Goal: Transaction & Acquisition: Purchase product/service

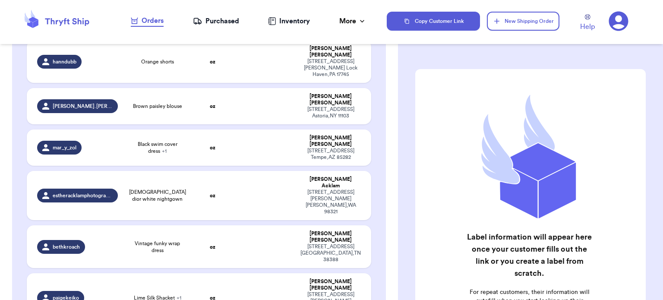
scroll to position [294, 0]
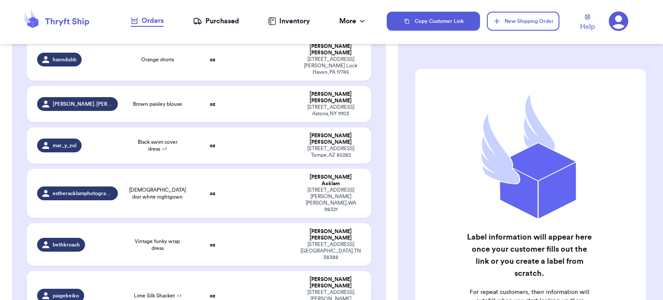
click at [225, 271] on td "oz" at bounding box center [212, 295] width 41 height 49
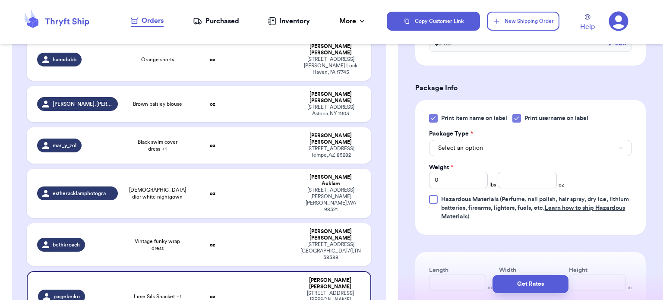
scroll to position [328, 0]
click at [429, 116] on div at bounding box center [433, 118] width 9 height 9
click at [0, 0] on input "Print item name on label" at bounding box center [0, 0] width 0 height 0
click at [475, 146] on span "Select an option" at bounding box center [460, 147] width 45 height 9
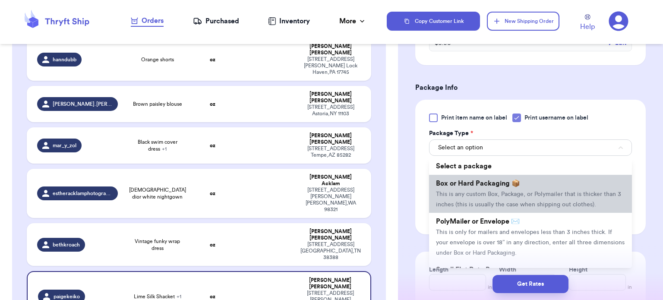
click at [489, 208] on li "Box or Hard Packaging 📦 This is any custom Box, Package, or Polymailer that is …" at bounding box center [530, 194] width 203 height 38
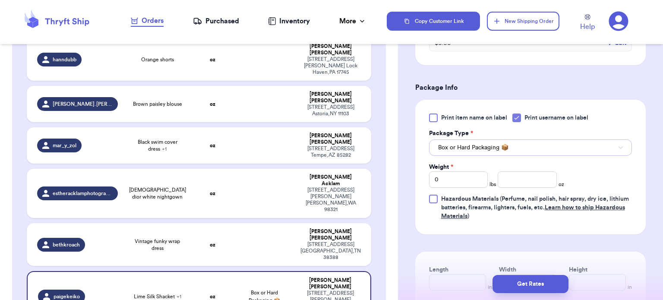
click at [508, 155] on button "Box or Hard Packaging 📦" at bounding box center [530, 147] width 203 height 16
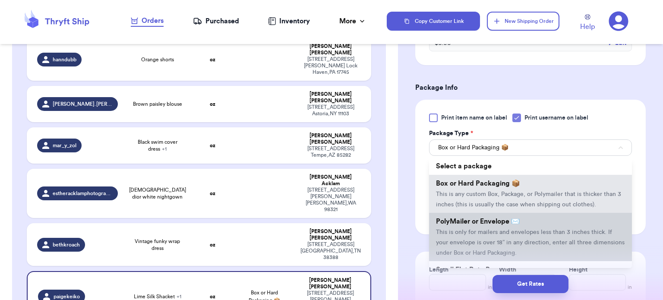
click at [518, 225] on li "PolyMailer or Envelope ✉️ This is only for mailers and envelopes less than 3 in…" at bounding box center [530, 237] width 203 height 48
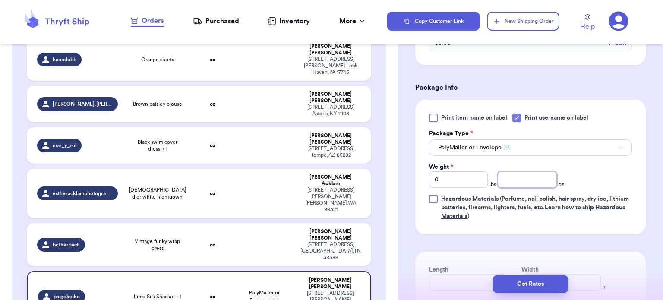
click at [525, 182] on input "number" at bounding box center [527, 179] width 59 height 16
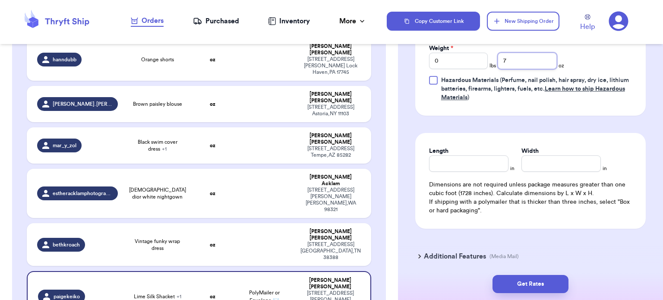
scroll to position [449, 0]
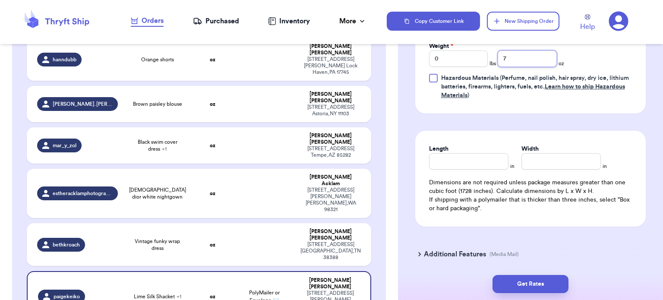
type input "7"
click at [467, 160] on input "Length" at bounding box center [468, 161] width 79 height 16
type input "10"
click at [548, 155] on input "Width *" at bounding box center [561, 161] width 79 height 16
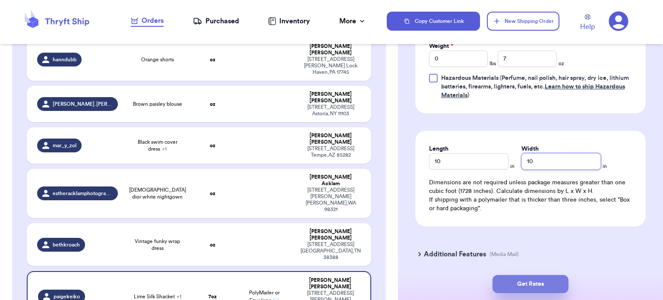
type input "10"
click at [535, 281] on button "Get Rates" at bounding box center [531, 284] width 76 height 18
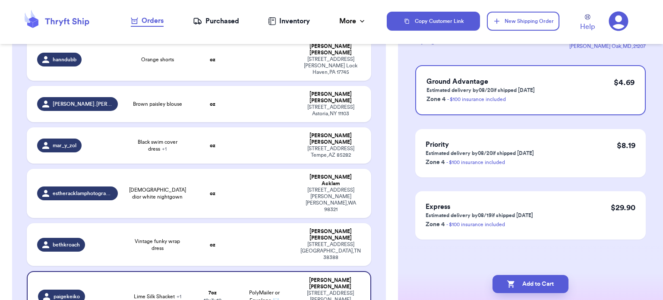
scroll to position [0, 0]
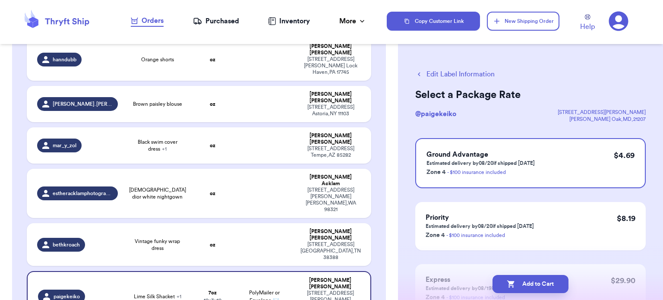
click at [535, 281] on button "Add to Cart" at bounding box center [531, 284] width 76 height 18
checkbox input "true"
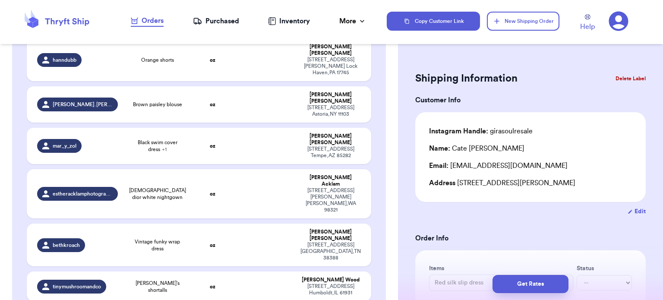
type input "Floral pink damaged skirt"
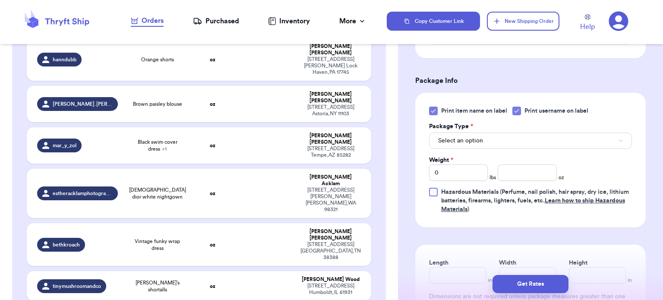
scroll to position [339, 0]
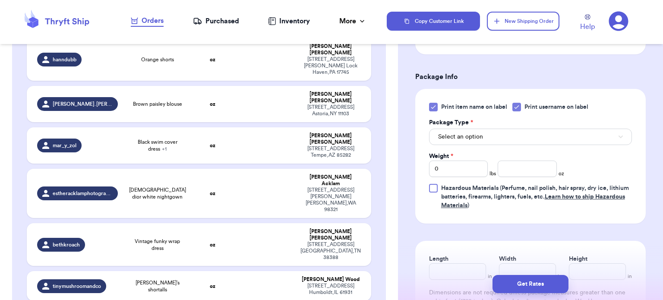
click at [435, 106] on icon at bounding box center [433, 107] width 4 height 3
click at [0, 0] on input "Print item name on label" at bounding box center [0, 0] width 0 height 0
click at [494, 135] on button "Select an option" at bounding box center [530, 137] width 203 height 16
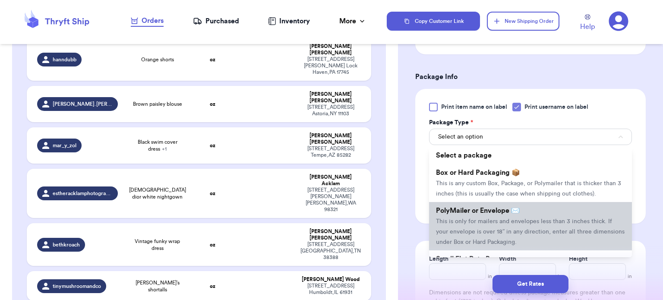
click at [493, 219] on span "This is only for mailers and envelopes less than 3 inches thick. If your envelo…" at bounding box center [530, 232] width 189 height 27
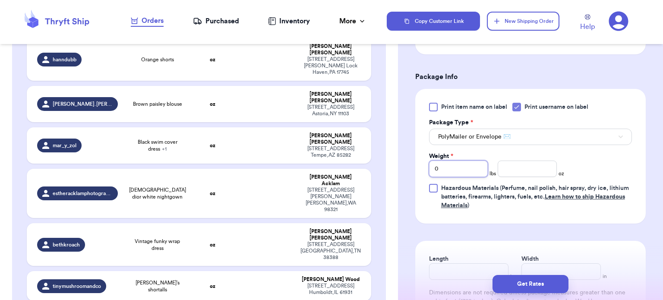
click at [466, 172] on input "0" at bounding box center [458, 169] width 59 height 16
type input "1"
click at [511, 173] on input "number" at bounding box center [527, 169] width 59 height 16
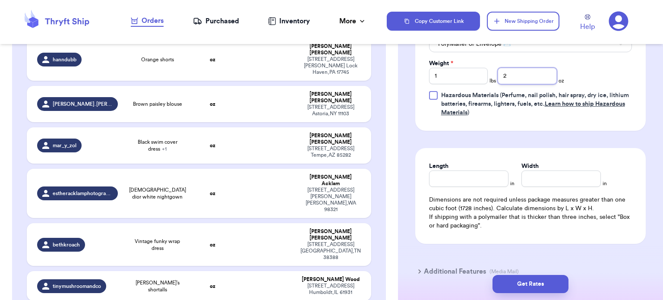
scroll to position [455, 0]
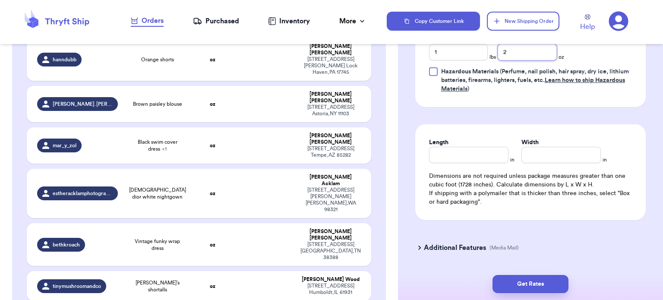
type input "2"
click at [477, 153] on input "Length" at bounding box center [468, 155] width 79 height 16
type input "12"
click at [550, 160] on input "Width *" at bounding box center [561, 155] width 79 height 16
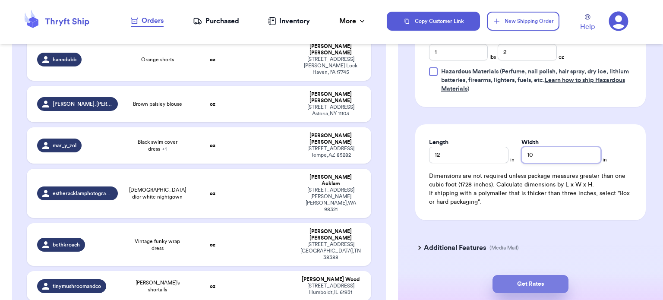
type input "10"
click at [537, 280] on button "Get Rates" at bounding box center [531, 284] width 76 height 18
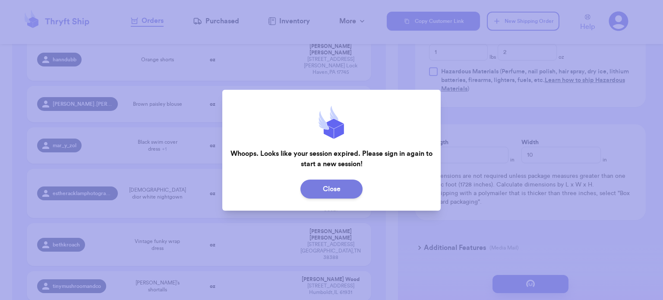
click at [343, 187] on button "Close" at bounding box center [332, 189] width 62 height 19
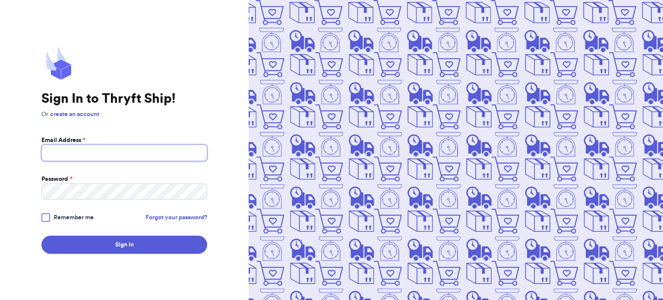
type input "[EMAIL_ADDRESS][DOMAIN_NAME]"
click at [45, 219] on div at bounding box center [45, 217] width 9 height 9
click at [0, 0] on input "Remember me" at bounding box center [0, 0] width 0 height 0
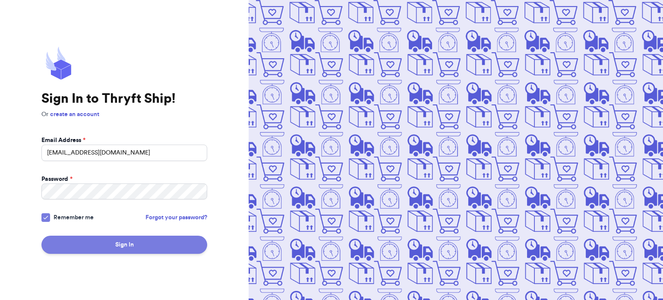
click at [95, 243] on button "Sign In" at bounding box center [124, 245] width 166 height 18
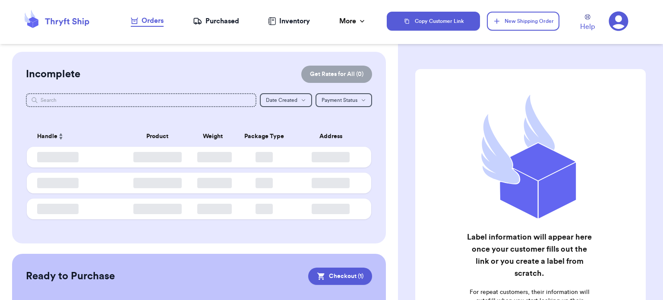
checkbox input "true"
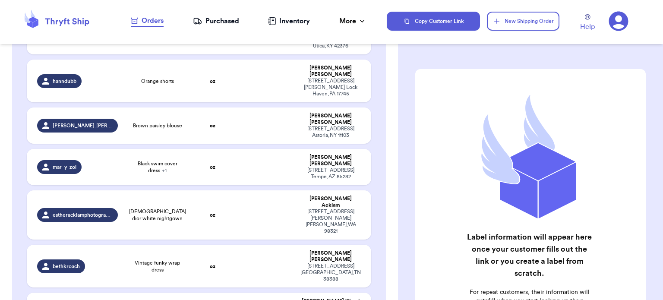
scroll to position [282, 0]
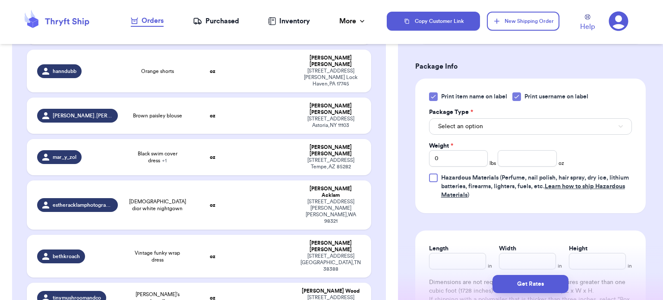
scroll to position [354, 0]
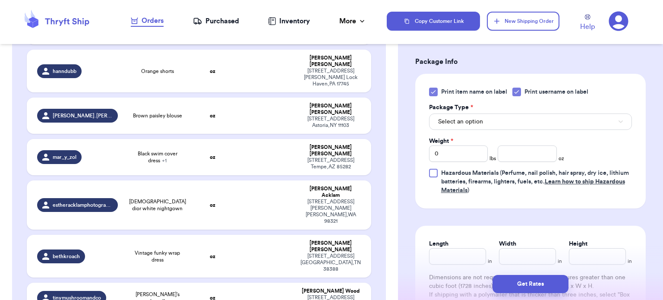
click at [436, 90] on icon at bounding box center [433, 92] width 7 height 7
click at [0, 0] on input "Print item name on label" at bounding box center [0, 0] width 0 height 0
click at [504, 120] on button "Select an option" at bounding box center [530, 122] width 203 height 16
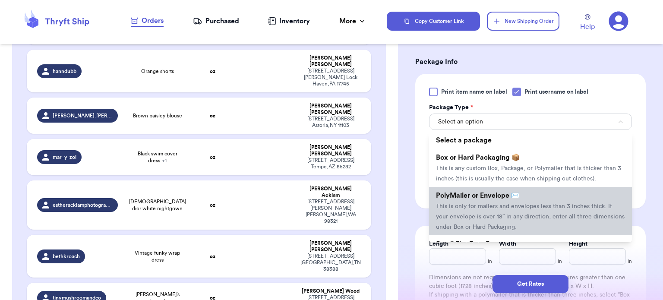
click at [499, 202] on li "PolyMailer or Envelope ✉️ This is only for mailers and envelopes less than 3 in…" at bounding box center [530, 211] width 203 height 48
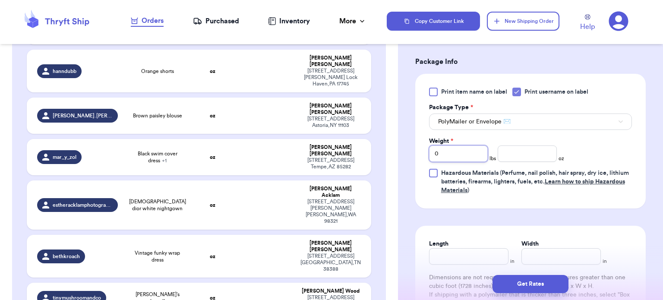
click at [462, 150] on input "0" at bounding box center [458, 154] width 59 height 16
type input "1"
click at [550, 152] on input "number" at bounding box center [527, 154] width 59 height 16
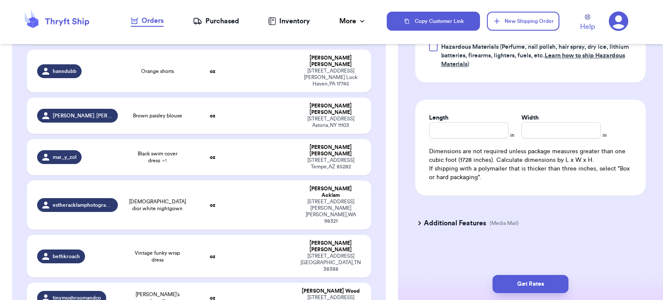
type input "2"
click at [458, 123] on input "Length" at bounding box center [468, 130] width 79 height 16
type input "12"
click at [565, 139] on div "Length * 12 in Width * in Dimensions are not required unless package measures g…" at bounding box center [530, 148] width 231 height 96
click at [564, 127] on input "Width *" at bounding box center [561, 130] width 79 height 16
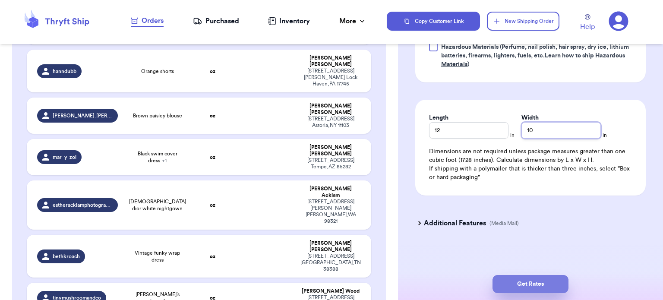
type input "10"
click at [522, 291] on button "Get Rates" at bounding box center [531, 284] width 76 height 18
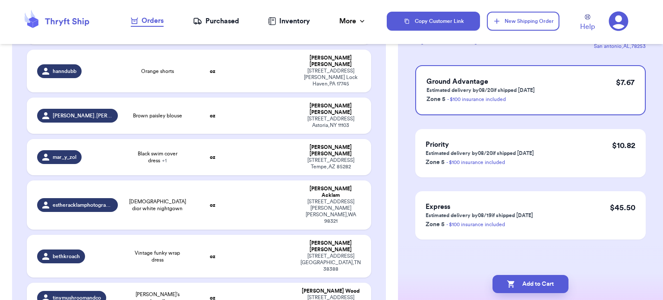
scroll to position [0, 0]
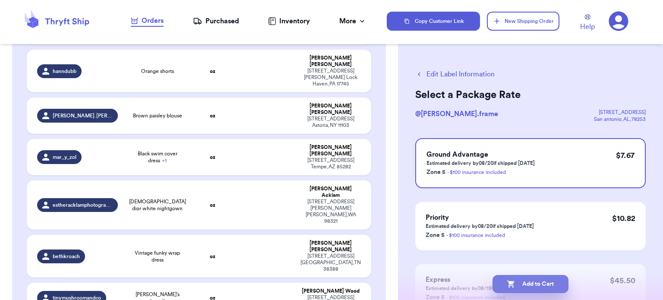
click at [526, 284] on button "Add to Cart" at bounding box center [531, 284] width 76 height 18
checkbox input "true"
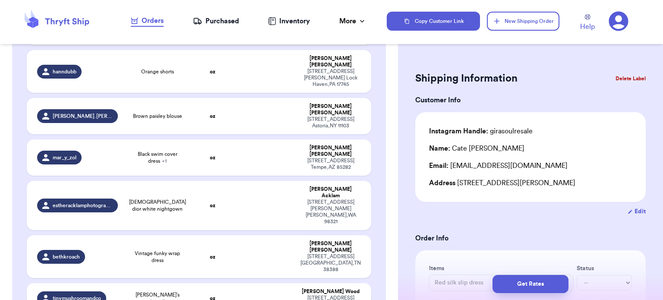
click at [261, 283] on td at bounding box center [265, 298] width 62 height 30
type input "[PERSON_NAME]’s shortalls"
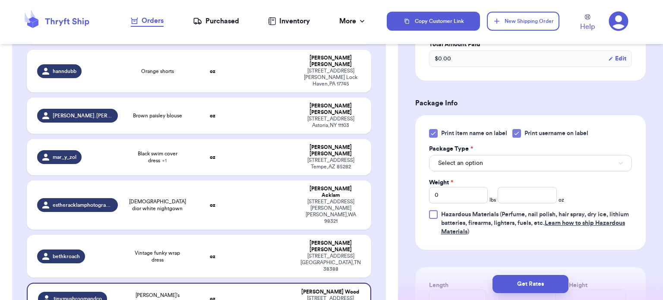
scroll to position [303, 0]
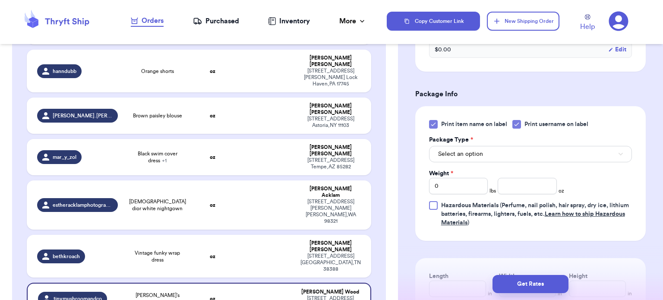
click at [432, 121] on icon at bounding box center [433, 124] width 7 height 7
click at [0, 0] on input "Print item name on label" at bounding box center [0, 0] width 0 height 0
click at [484, 146] on button "Select an option" at bounding box center [530, 154] width 203 height 16
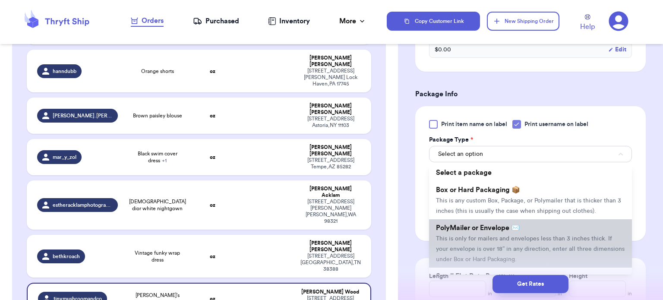
click at [499, 236] on span "This is only for mailers and envelopes less than 3 inches thick. If your envelo…" at bounding box center [530, 249] width 189 height 27
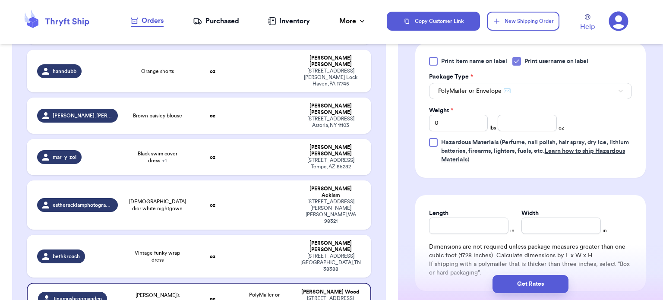
scroll to position [367, 0]
click at [451, 217] on input "Length" at bounding box center [468, 225] width 79 height 16
type input "1"
type input "12"
click at [539, 217] on input "Width *" at bounding box center [561, 225] width 79 height 16
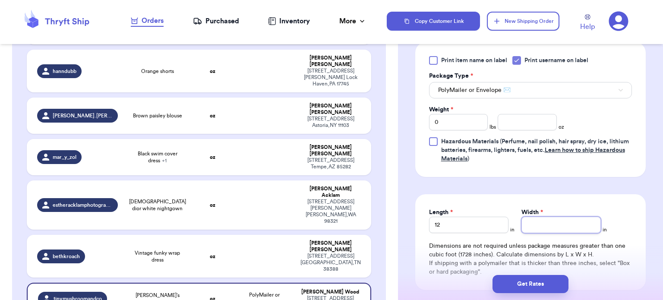
type input "1"
type input "12"
click at [463, 117] on input "0" at bounding box center [458, 122] width 59 height 16
type input "1"
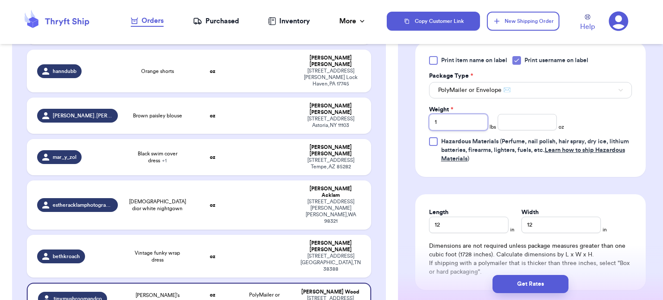
type input "1"
click at [520, 116] on input "number" at bounding box center [527, 122] width 59 height 16
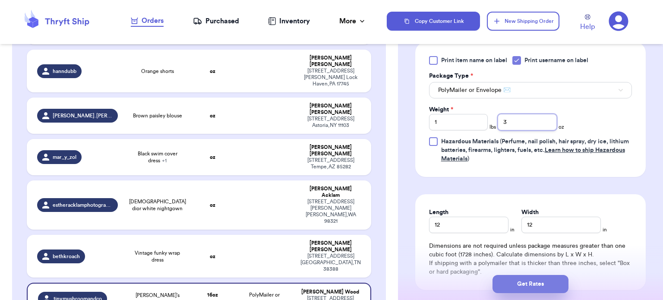
type input "3"
click at [541, 285] on button "Get Rates" at bounding box center [531, 284] width 76 height 18
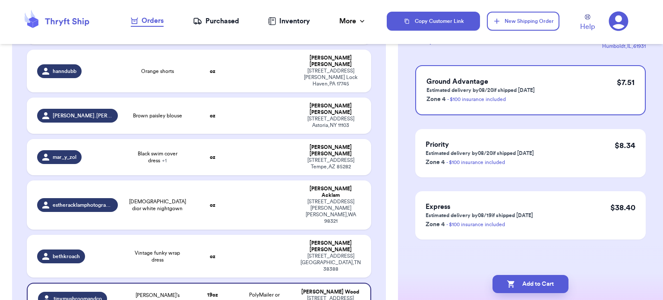
scroll to position [0, 0]
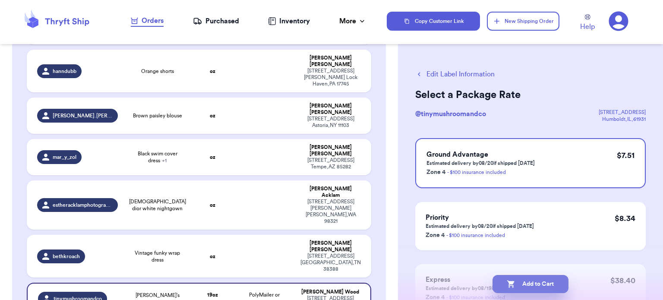
click at [537, 283] on button "Add to Cart" at bounding box center [531, 284] width 76 height 18
checkbox input "true"
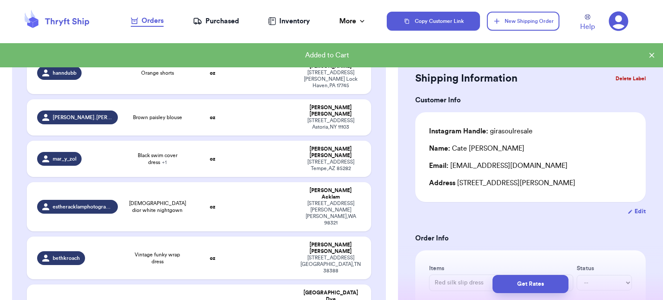
scroll to position [284, 0]
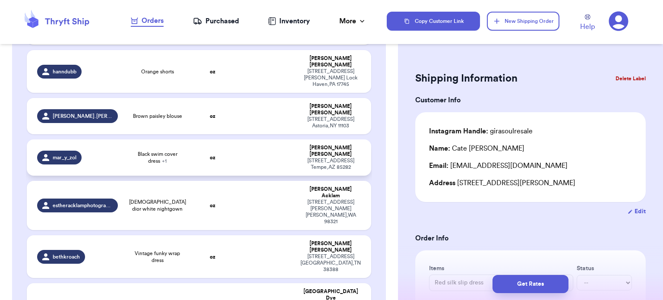
click at [260, 139] on td at bounding box center [265, 157] width 62 height 36
type input "Black swim cover dress"
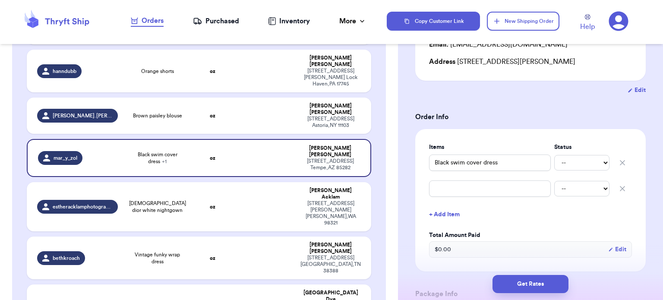
scroll to position [122, 0]
click at [618, 186] on icon "button" at bounding box center [622, 188] width 9 height 9
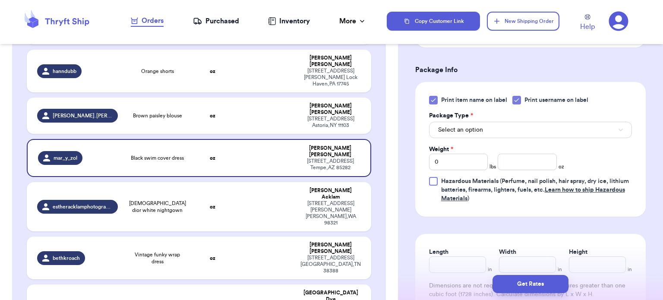
scroll to position [323, 0]
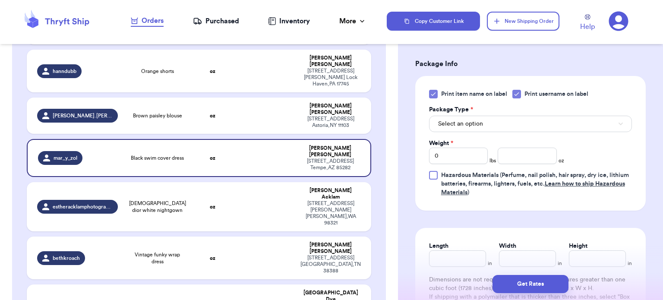
click at [433, 96] on icon at bounding box center [433, 94] width 7 height 7
click at [0, 0] on input "Print item name on label" at bounding box center [0, 0] width 0 height 0
click at [482, 117] on button "Select an option" at bounding box center [530, 124] width 203 height 16
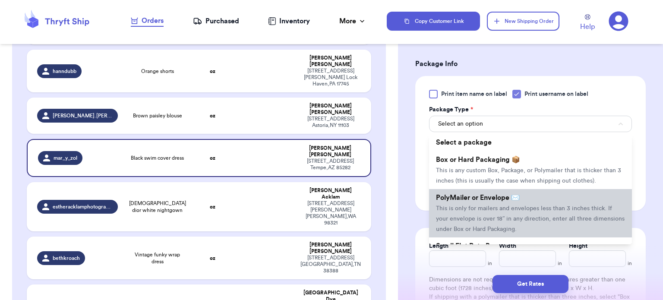
click at [498, 210] on span "This is only for mailers and envelopes less than 3 inches thick. If your envelo…" at bounding box center [530, 219] width 189 height 27
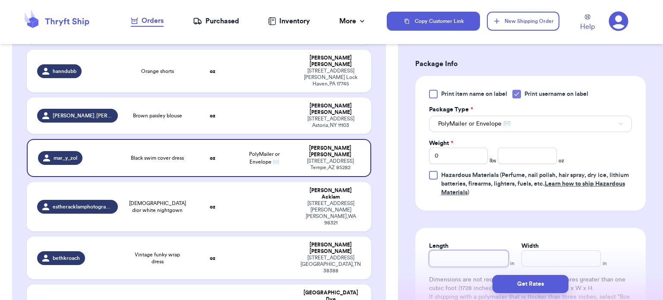
click at [459, 253] on input "Length" at bounding box center [468, 258] width 79 height 16
type input "9"
click at [543, 257] on input "Width *" at bounding box center [561, 258] width 79 height 16
type input "1"
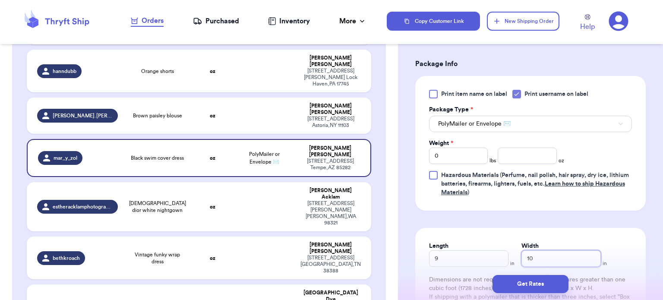
type input "10"
click at [521, 158] on input "number" at bounding box center [527, 156] width 59 height 16
type input "8"
click at [539, 285] on button "Get Rates" at bounding box center [531, 284] width 76 height 18
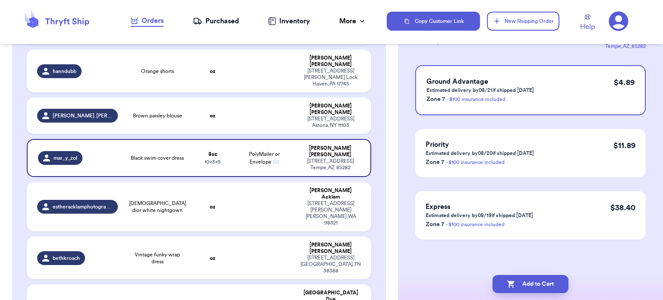
scroll to position [0, 0]
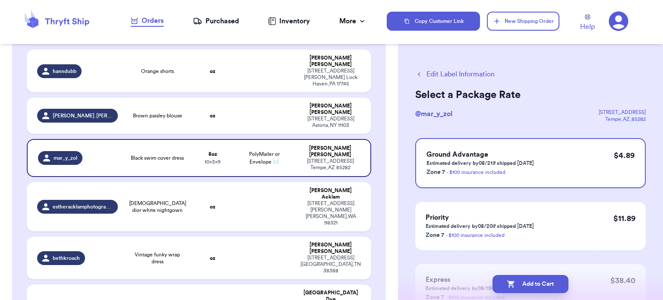
click at [539, 285] on button "Add to Cart" at bounding box center [531, 284] width 76 height 18
checkbox input "true"
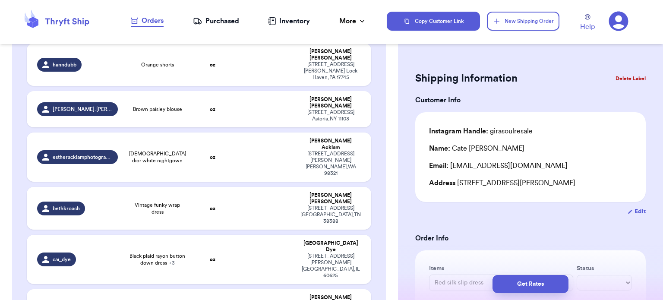
scroll to position [293, 0]
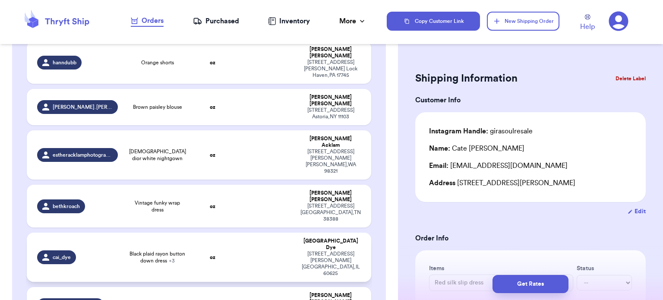
click at [243, 233] on td at bounding box center [265, 257] width 62 height 49
type input "Black plaid rayon button down dress"
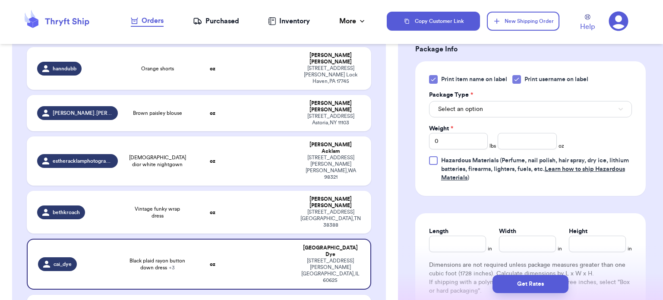
scroll to position [419, 0]
click at [437, 75] on div at bounding box center [433, 78] width 9 height 9
click at [0, 0] on input "Print item name on label" at bounding box center [0, 0] width 0 height 0
click at [471, 112] on span "Select an option" at bounding box center [460, 108] width 45 height 9
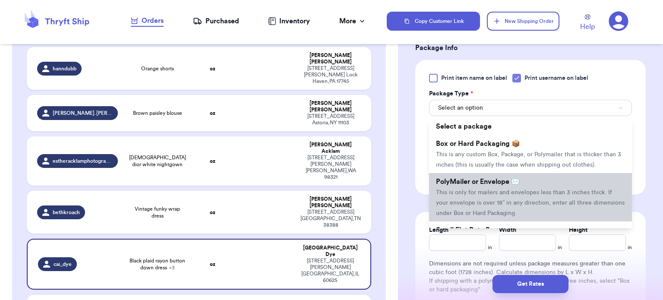
click at [477, 194] on span "This is only for mailers and envelopes less than 3 inches thick. If your envelo…" at bounding box center [530, 203] width 189 height 27
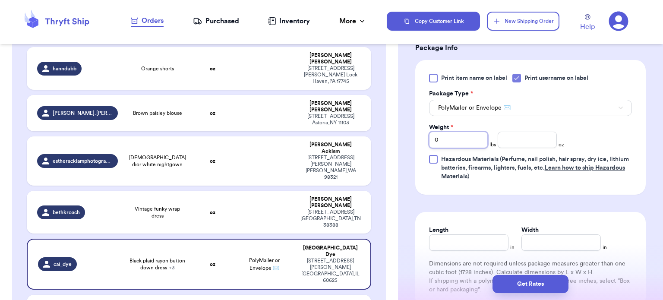
click at [460, 139] on input "0" at bounding box center [458, 140] width 59 height 16
type input "2"
click at [518, 136] on input "number" at bounding box center [527, 140] width 59 height 16
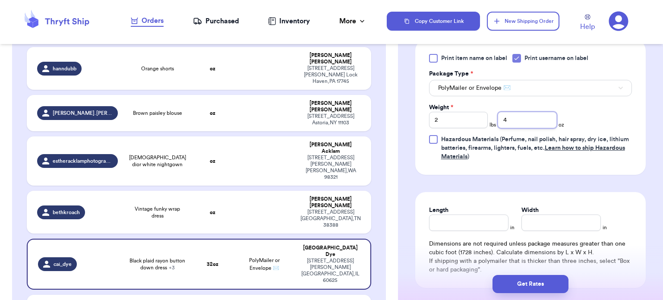
scroll to position [440, 0]
type input "4"
click at [480, 219] on input "Length" at bounding box center [468, 221] width 79 height 16
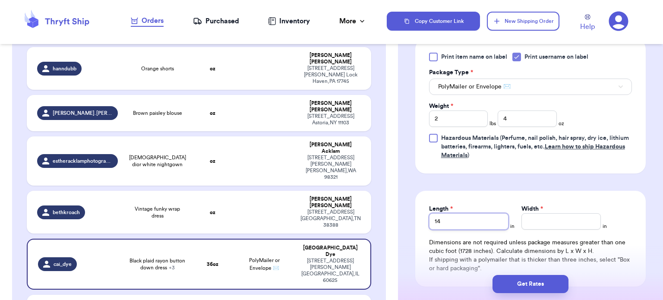
type input "14"
click at [587, 216] on input "Width *" at bounding box center [561, 221] width 79 height 16
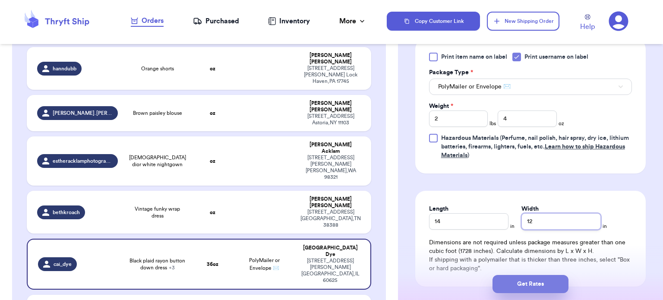
type input "12"
click at [520, 287] on button "Get Rates" at bounding box center [531, 284] width 76 height 18
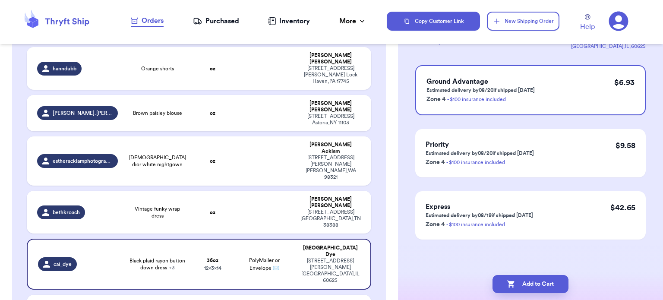
scroll to position [0, 0]
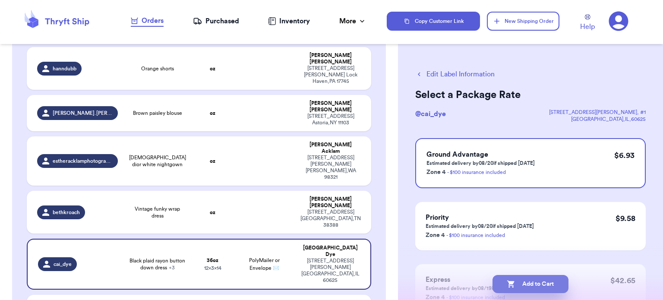
click at [537, 281] on button "Add to Cart" at bounding box center [531, 284] width 76 height 18
checkbox input "true"
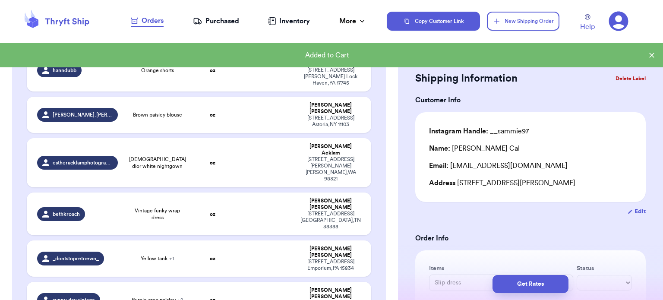
scroll to position [328, 0]
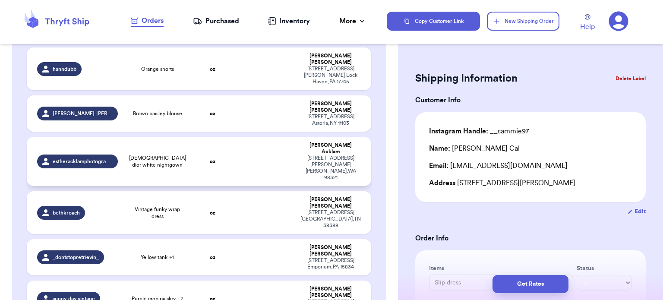
click at [275, 137] on td at bounding box center [265, 161] width 62 height 49
type input "[DEMOGRAPHIC_DATA] dior white nightgown"
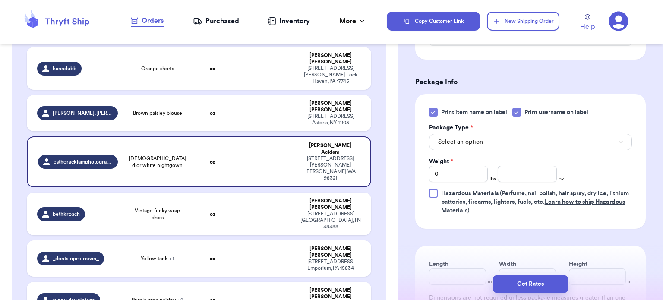
scroll to position [323, 0]
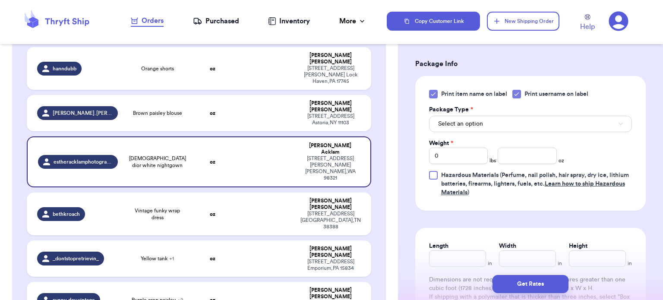
click at [435, 93] on icon at bounding box center [433, 94] width 7 height 7
click at [0, 0] on input "Print item name on label" at bounding box center [0, 0] width 0 height 0
click at [513, 124] on button "Select an option" at bounding box center [530, 124] width 203 height 16
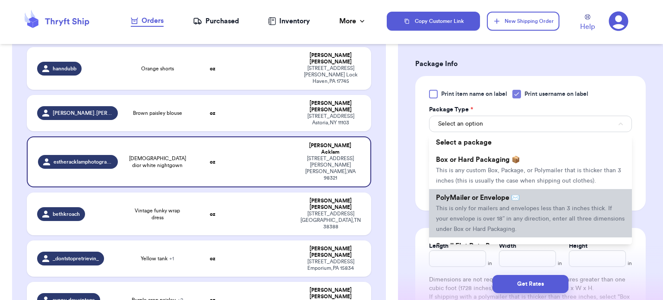
click at [514, 204] on li "PolyMailer or Envelope ✉️ This is only for mailers and envelopes less than 3 in…" at bounding box center [530, 213] width 203 height 48
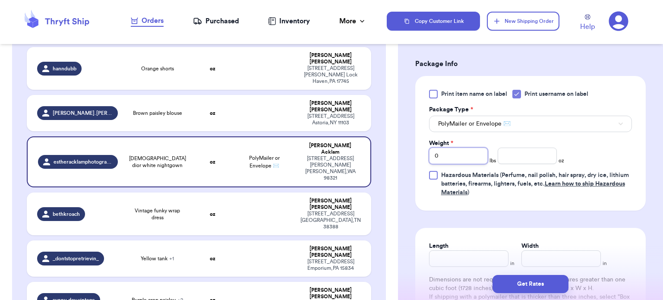
click at [473, 150] on input "0" at bounding box center [458, 156] width 59 height 16
type input "01"
click at [473, 150] on input "01" at bounding box center [458, 156] width 59 height 16
type input "0"
click at [539, 155] on input "number" at bounding box center [527, 156] width 59 height 16
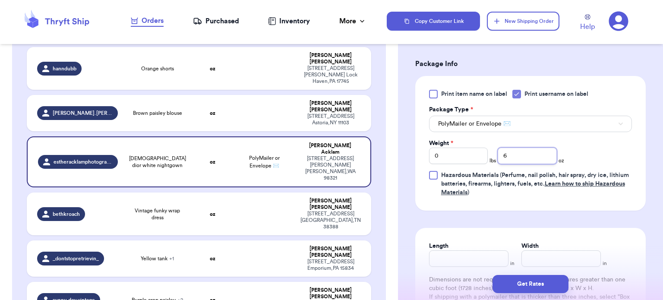
type input "6"
click at [463, 259] on input "Length" at bounding box center [468, 258] width 79 height 16
type input "10"
click at [565, 259] on input "Width *" at bounding box center [561, 258] width 79 height 16
type input "10"
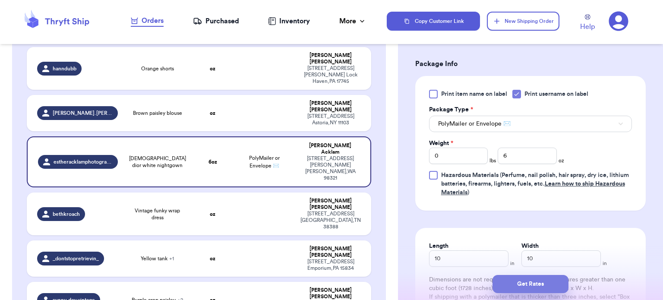
click at [535, 283] on button "Get Rates" at bounding box center [531, 284] width 76 height 18
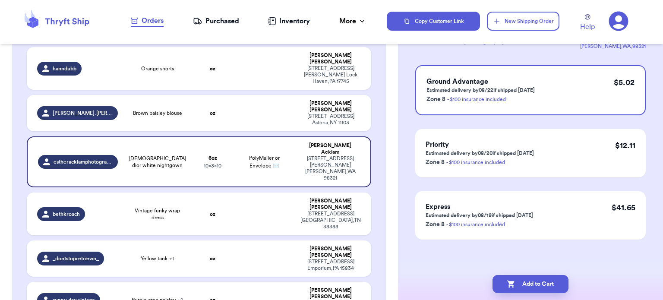
scroll to position [0, 0]
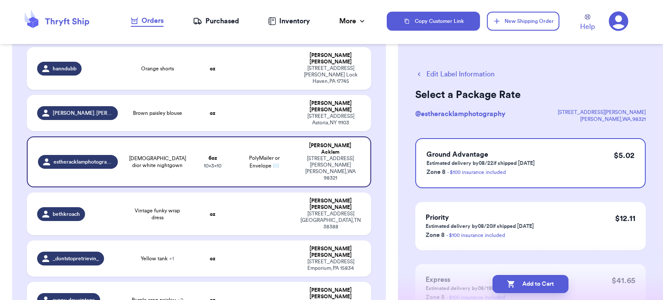
click at [535, 283] on button "Add to Cart" at bounding box center [531, 284] width 76 height 18
checkbox input "true"
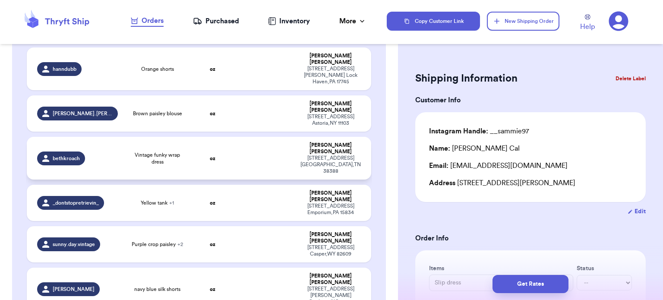
click at [254, 137] on td at bounding box center [265, 158] width 62 height 43
type input "Vintage funky wrap dress"
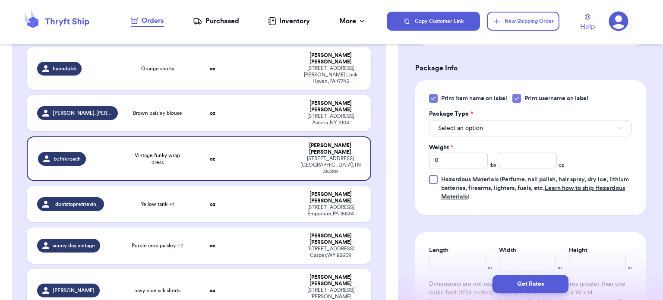
scroll to position [335, 0]
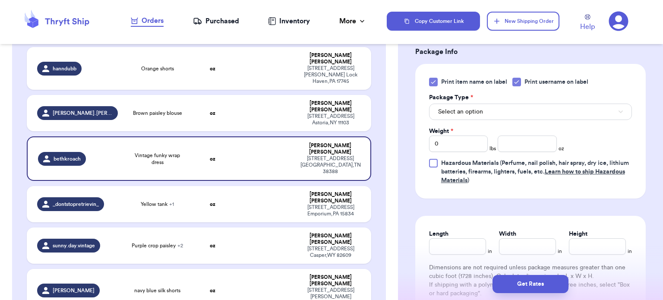
click at [432, 79] on icon at bounding box center [433, 82] width 7 height 7
click at [0, 0] on input "Print item name on label" at bounding box center [0, 0] width 0 height 0
click at [502, 110] on button "Select an option" at bounding box center [530, 112] width 203 height 16
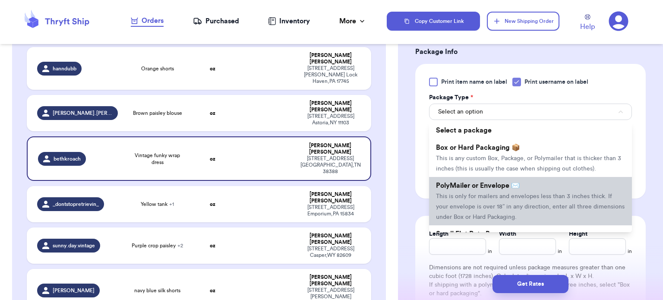
click at [516, 188] on li "PolyMailer or Envelope ✉️ This is only for mailers and envelopes less than 3 in…" at bounding box center [530, 201] width 203 height 48
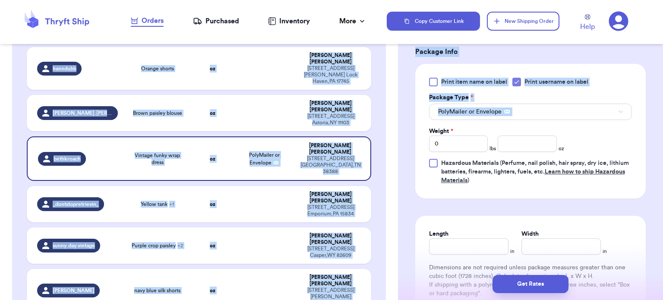
drag, startPoint x: 398, startPoint y: 129, endPoint x: 396, endPoint y: 65, distance: 63.9
click at [396, 65] on div "Customer Link New Order Incomplete 13 Get Rates for All ( 0 ) Get Rates for All…" at bounding box center [331, 150] width 663 height 300
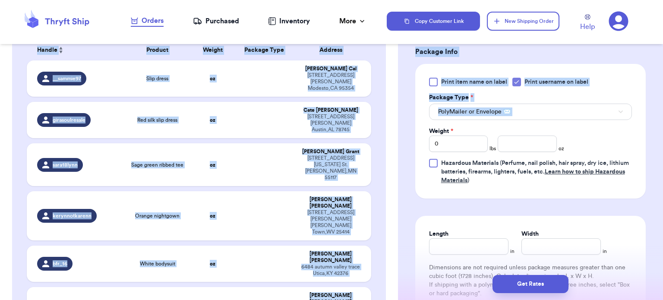
scroll to position [88, 0]
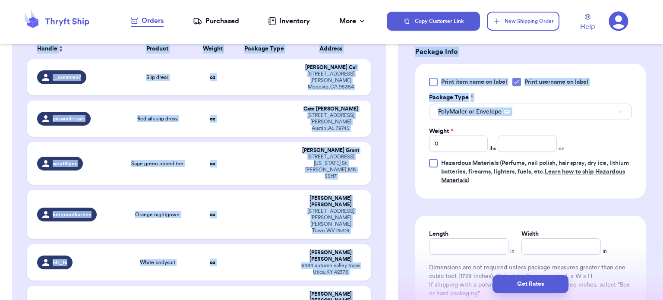
click at [568, 94] on div "Package Type *" at bounding box center [530, 97] width 203 height 9
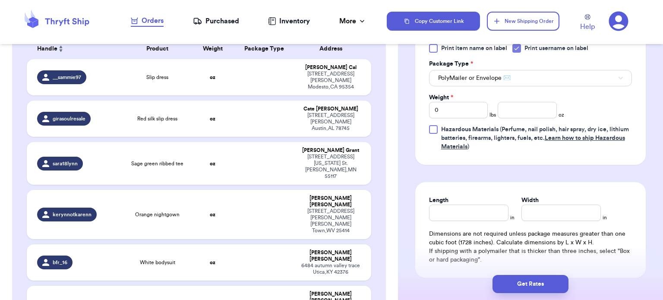
scroll to position [370, 0]
click at [446, 211] on input "Length" at bounding box center [468, 212] width 79 height 16
type input "1"
type input "10"
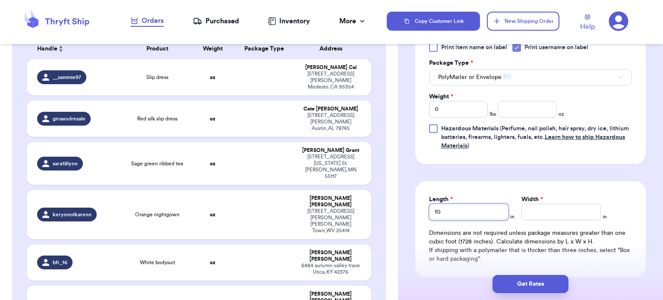
type input "10"
click at [526, 216] on input "Width *" at bounding box center [561, 212] width 79 height 16
type input "1"
type input "10"
click at [507, 105] on input "number" at bounding box center [527, 109] width 59 height 16
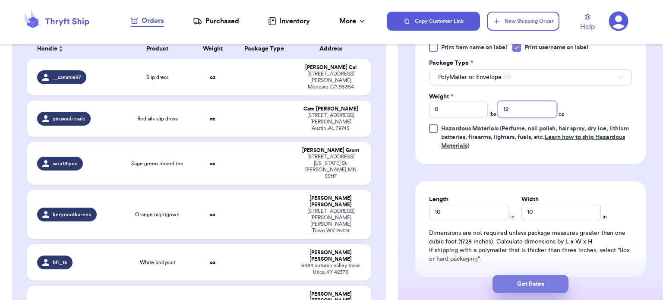
type input "12"
click at [543, 286] on button "Get Rates" at bounding box center [531, 284] width 76 height 18
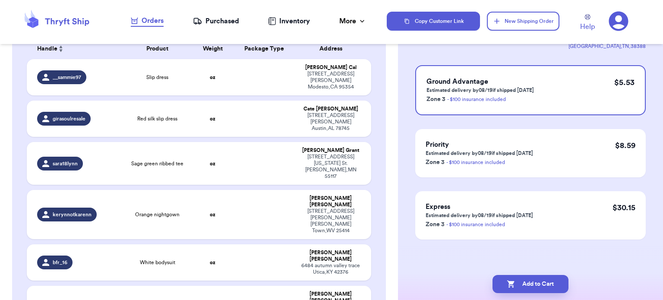
scroll to position [0, 0]
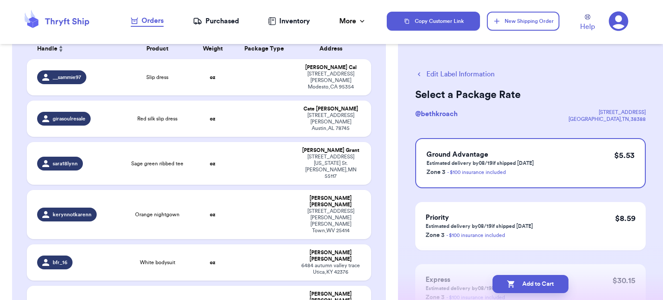
click at [543, 286] on button "Add to Cart" at bounding box center [531, 284] width 76 height 18
checkbox input "true"
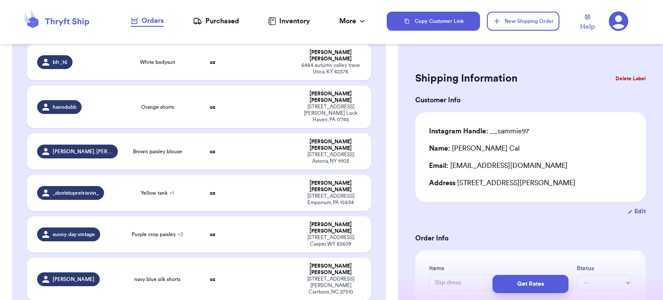
scroll to position [295, 0]
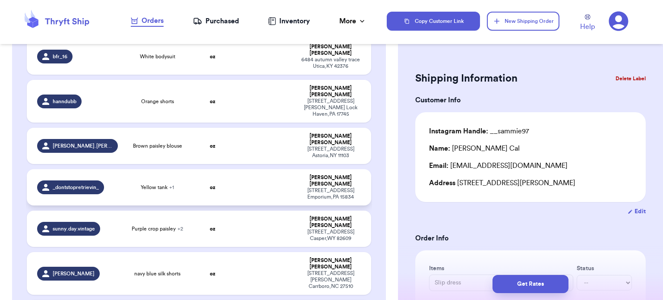
click at [245, 169] on td at bounding box center [265, 187] width 62 height 36
type input "Yellow tank"
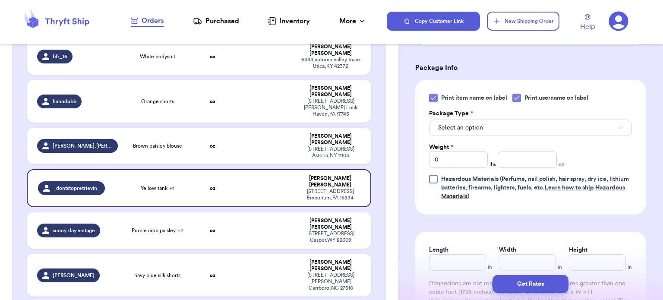
scroll to position [361, 0]
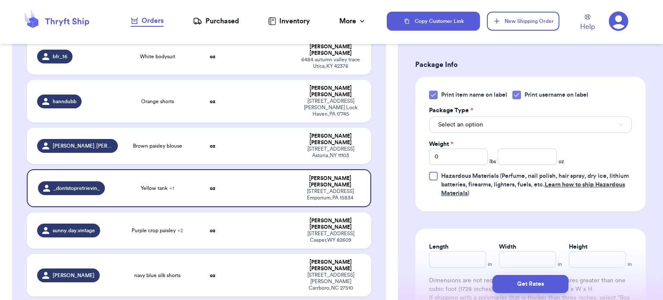
click at [435, 92] on icon at bounding box center [433, 95] width 7 height 7
click at [0, 0] on input "Print item name on label" at bounding box center [0, 0] width 0 height 0
click at [553, 117] on button "Select an option" at bounding box center [530, 125] width 203 height 16
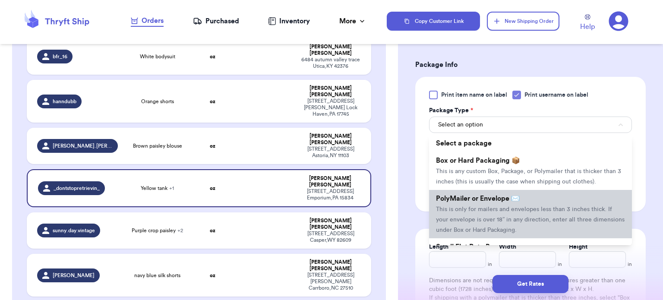
click at [525, 190] on li "PolyMailer or Envelope ✉️ This is only for mailers and envelopes less than 3 in…" at bounding box center [530, 214] width 203 height 48
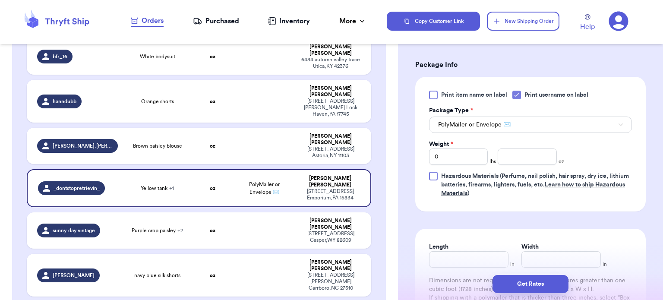
scroll to position [394, 0]
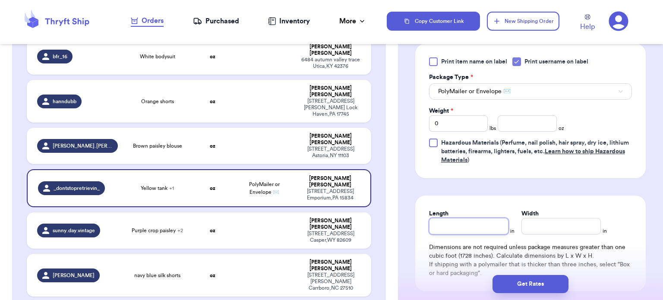
click at [465, 218] on input "Length" at bounding box center [468, 226] width 79 height 16
type input "1"
type input "11"
click at [555, 225] on div "Length * 11 in Width * in Dimensions are not required unless package measures g…" at bounding box center [530, 244] width 231 height 96
click at [554, 218] on input "Width *" at bounding box center [561, 226] width 79 height 16
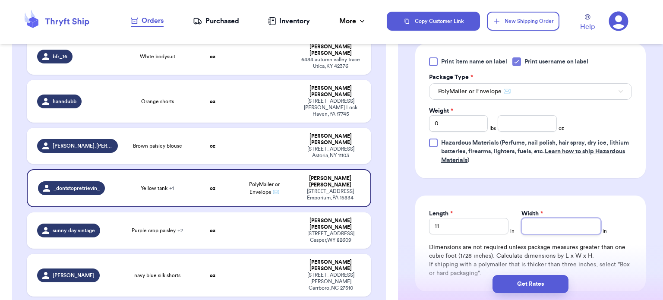
type input "1"
type input "10"
click at [523, 117] on input "number" at bounding box center [527, 123] width 59 height 16
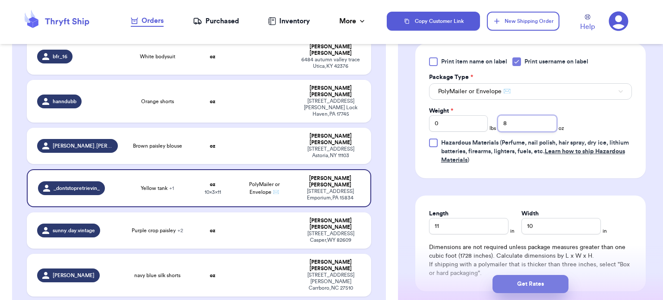
type input "8"
click at [541, 279] on button "Get Rates" at bounding box center [531, 284] width 76 height 18
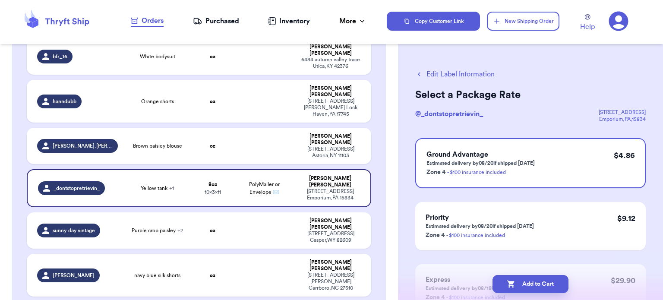
click at [541, 279] on button "Add to Cart" at bounding box center [531, 284] width 76 height 18
checkbox input "true"
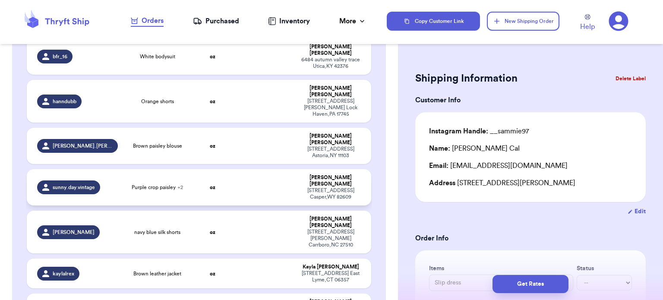
click at [249, 169] on td at bounding box center [265, 187] width 62 height 36
type input "Purple crop paisley"
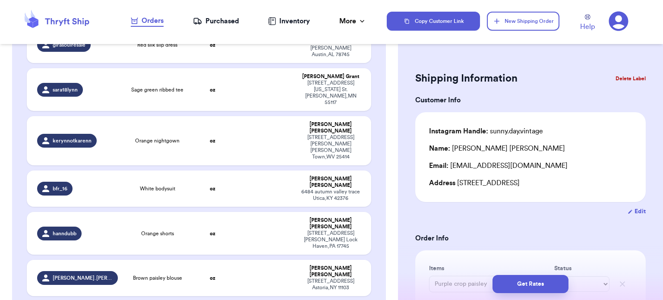
scroll to position [159, 0]
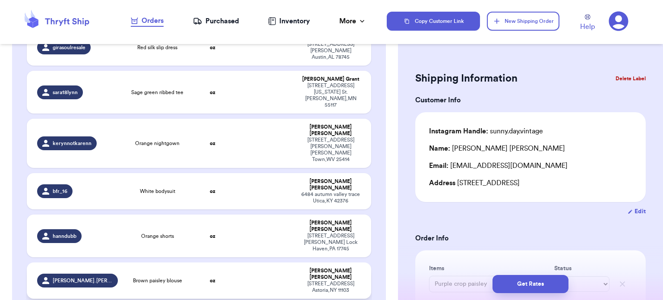
click at [223, 263] on td "oz" at bounding box center [212, 281] width 41 height 36
type input "Brown paisley blouse"
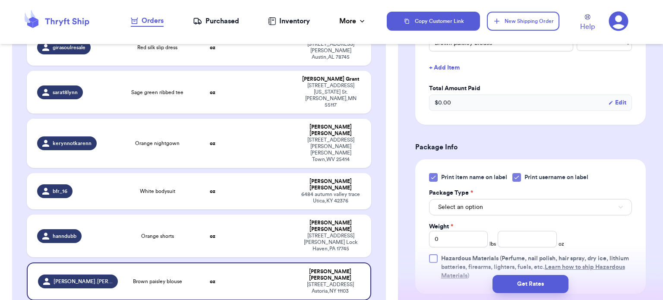
scroll to position [260, 0]
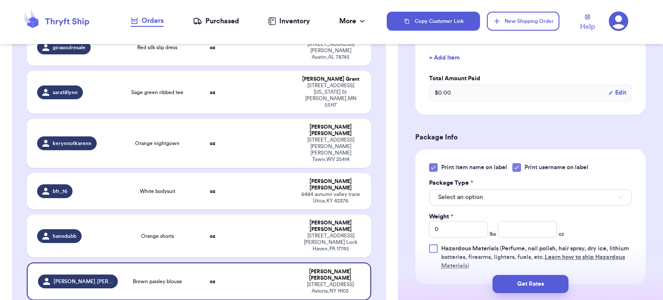
click at [436, 164] on icon at bounding box center [433, 167] width 7 height 7
click at [0, 0] on input "Print item name on label" at bounding box center [0, 0] width 0 height 0
click at [486, 189] on button "Select an option" at bounding box center [530, 197] width 203 height 16
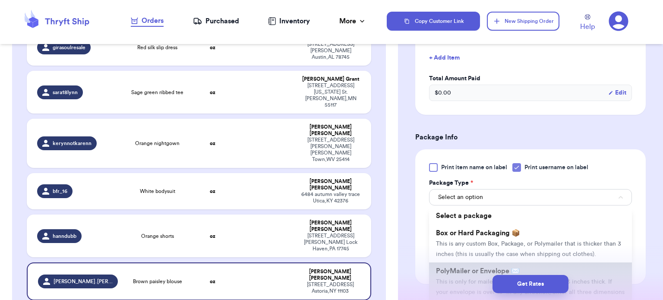
click at [488, 263] on li "PolyMailer or Envelope ✉️ This is only for mailers and envelopes less than 3 in…" at bounding box center [530, 287] width 203 height 48
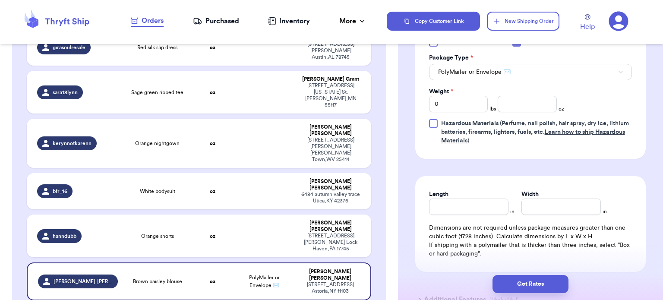
scroll to position [389, 0]
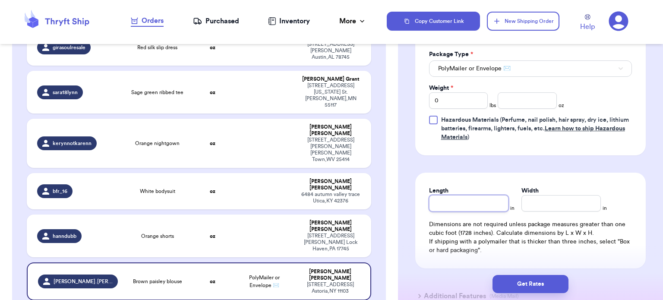
click at [459, 195] on input "Length" at bounding box center [468, 203] width 79 height 16
type input "1"
type input "10"
click at [536, 198] on input "Width *" at bounding box center [561, 203] width 79 height 16
type input "1"
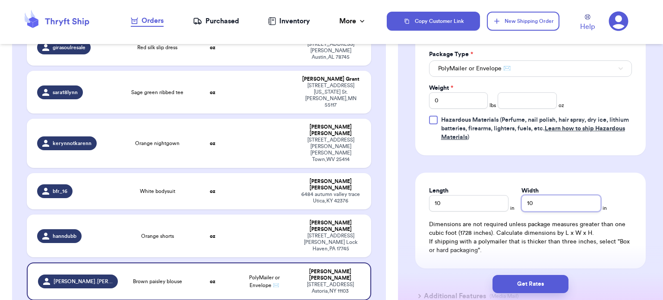
type input "10"
click at [511, 92] on input "number" at bounding box center [527, 100] width 59 height 16
type input "6"
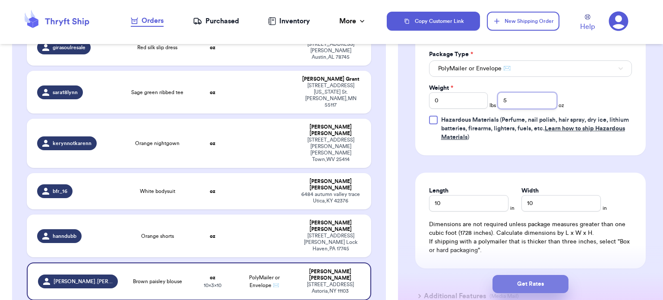
type input "5"
click at [534, 281] on button "Get Rates" at bounding box center [531, 284] width 76 height 18
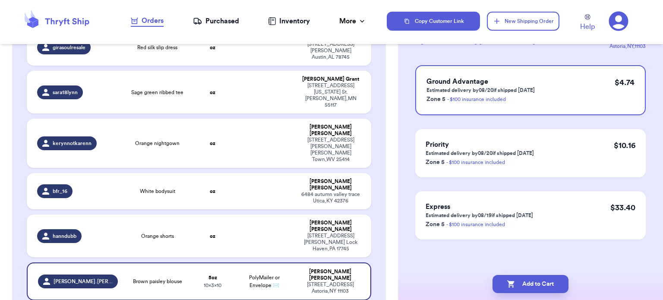
scroll to position [0, 0]
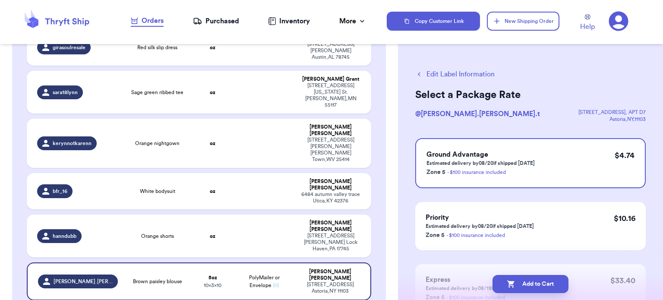
click at [534, 281] on button "Add to Cart" at bounding box center [531, 284] width 76 height 18
checkbox input "true"
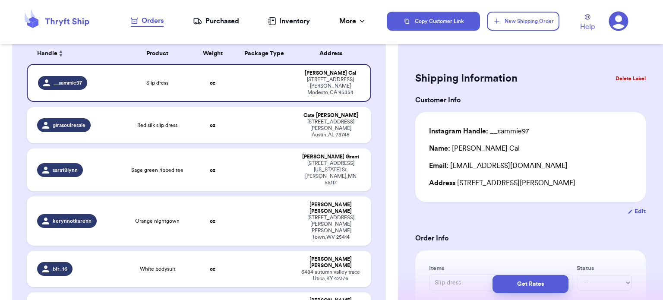
scroll to position [96, 0]
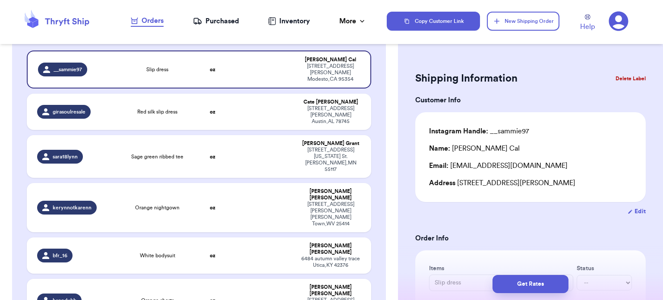
type input "Purple crop paisley"
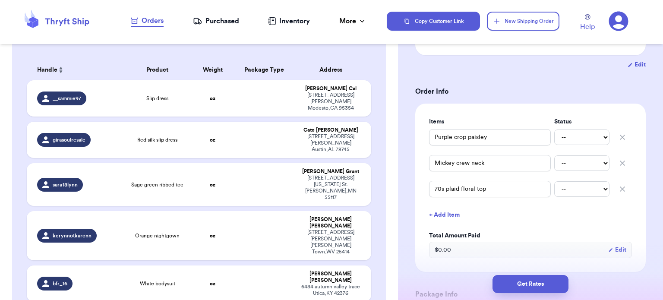
scroll to position [40, 0]
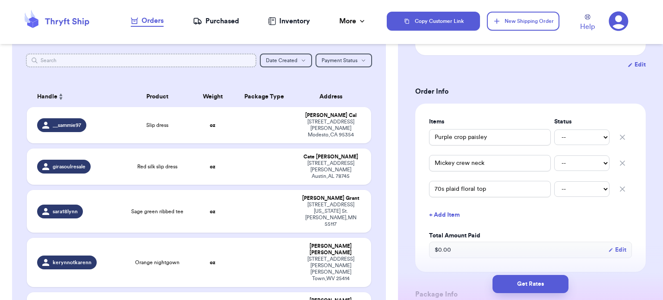
click at [193, 57] on input "text" at bounding box center [141, 61] width 231 height 14
type input "na"
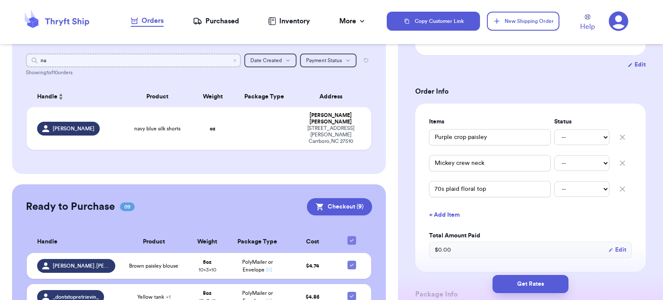
type input "nad"
type input "n"
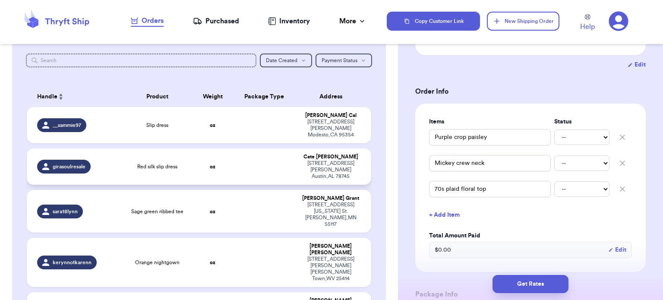
click at [237, 150] on td at bounding box center [265, 167] width 62 height 36
type input "Red silk slip dress"
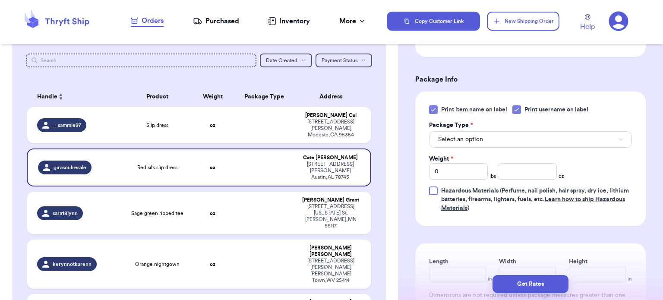
scroll to position [314, 0]
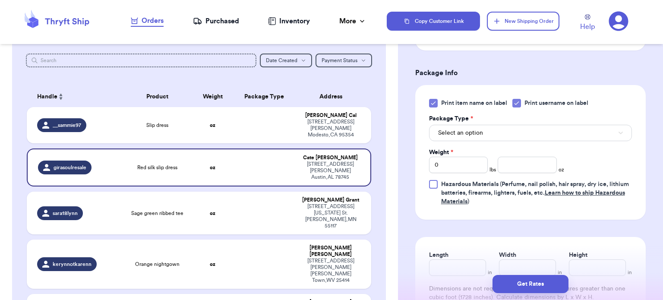
click at [434, 102] on icon at bounding box center [433, 103] width 7 height 7
click at [0, 0] on input "Print item name on label" at bounding box center [0, 0] width 0 height 0
click at [476, 129] on span "Select an option" at bounding box center [460, 133] width 45 height 9
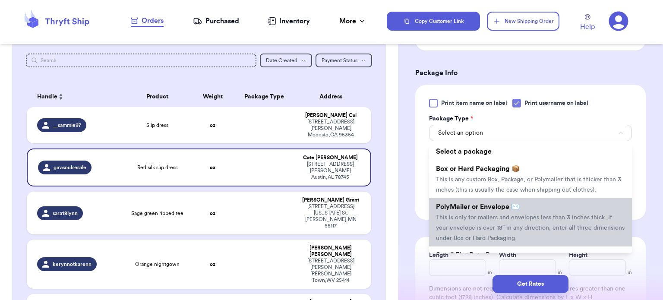
click at [503, 218] on span "This is only for mailers and envelopes less than 3 inches thick. If your envelo…" at bounding box center [530, 228] width 189 height 27
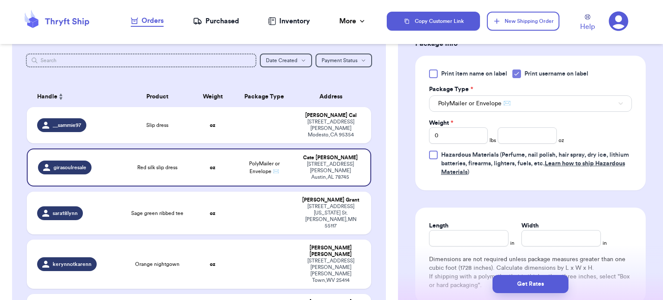
scroll to position [352, 0]
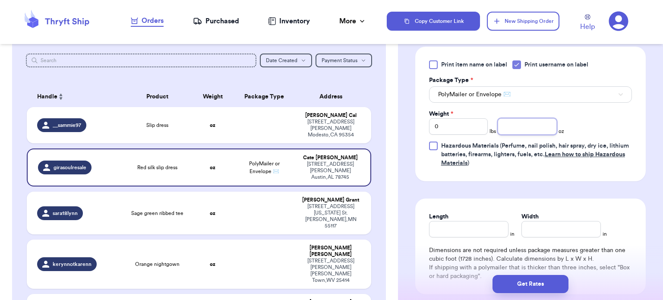
click at [501, 128] on input "number" at bounding box center [527, 126] width 59 height 16
type input "1"
click at [470, 227] on input "Length" at bounding box center [468, 229] width 79 height 16
type input "6"
click at [556, 229] on input "Width *" at bounding box center [561, 229] width 79 height 16
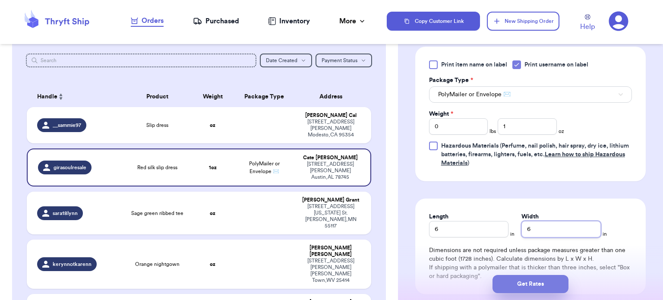
type input "6"
click at [541, 281] on button "Get Rates" at bounding box center [531, 284] width 76 height 18
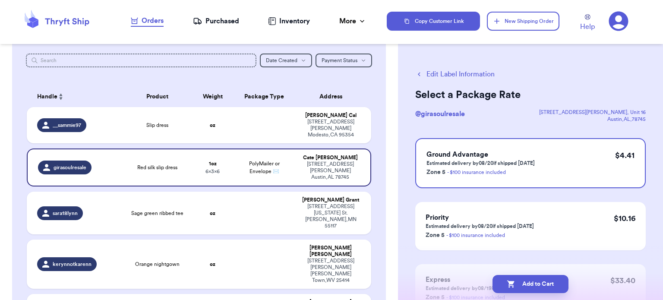
click at [541, 281] on button "Add to Cart" at bounding box center [531, 284] width 76 height 18
checkbox input "true"
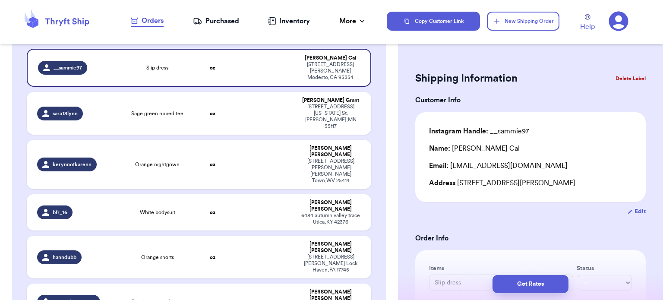
scroll to position [81, 0]
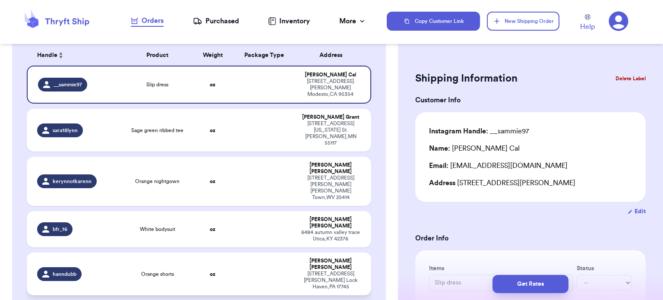
click at [260, 253] on td at bounding box center [265, 274] width 62 height 43
type input "Orange shorts"
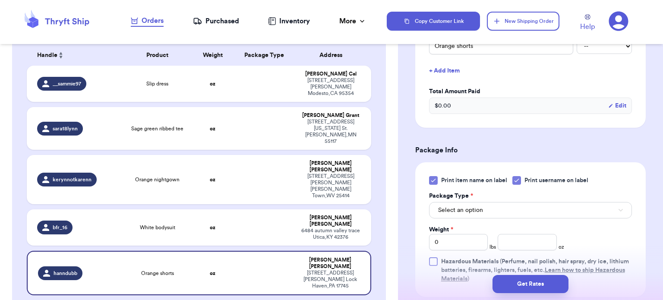
scroll to position [239, 0]
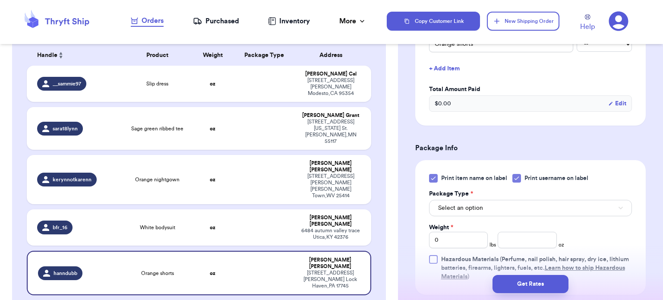
click at [434, 182] on div "Print item name on label Print username on label Package Type * Select an optio…" at bounding box center [530, 227] width 203 height 107
click at [431, 170] on div "Print item name on label Print username on label Package Type * Select an optio…" at bounding box center [530, 227] width 231 height 135
click at [435, 180] on icon at bounding box center [433, 178] width 7 height 7
click at [0, 0] on input "Print item name on label" at bounding box center [0, 0] width 0 height 0
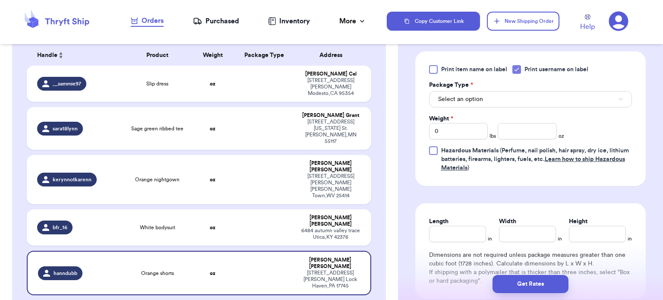
scroll to position [349, 0]
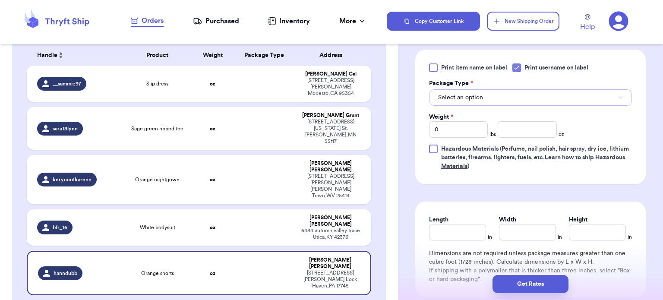
click at [501, 101] on button "Select an option" at bounding box center [530, 97] width 203 height 16
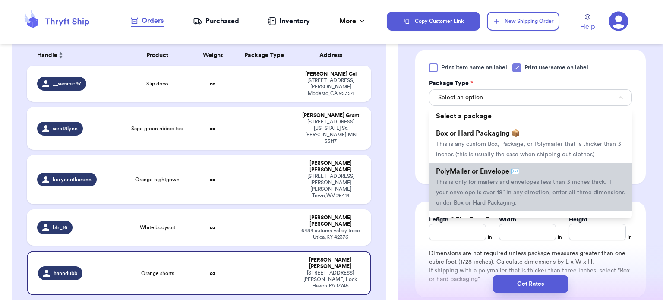
click at [491, 183] on span "This is only for mailers and envelopes less than 3 inches thick. If your envelo…" at bounding box center [530, 192] width 189 height 27
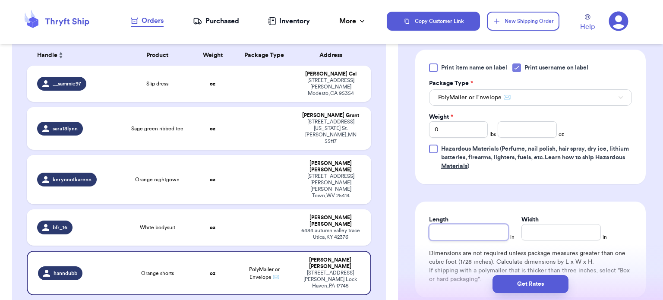
click at [462, 228] on input "Length" at bounding box center [468, 232] width 79 height 16
type input "1"
type input "10"
click at [529, 229] on input "Width *" at bounding box center [561, 232] width 79 height 16
type input "1"
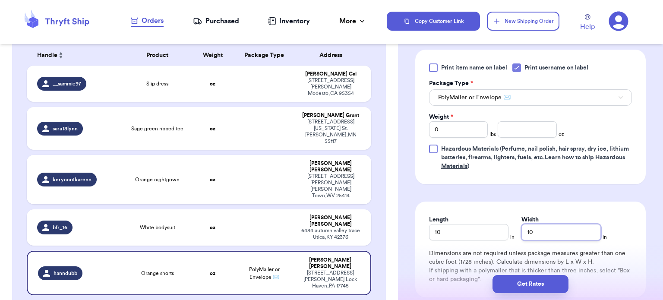
type input "10"
click at [526, 128] on input "number" at bounding box center [527, 129] width 59 height 16
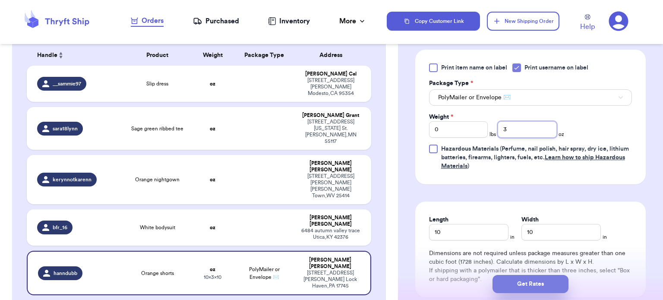
type input "3"
click at [526, 281] on button "Get Rates" at bounding box center [531, 284] width 76 height 18
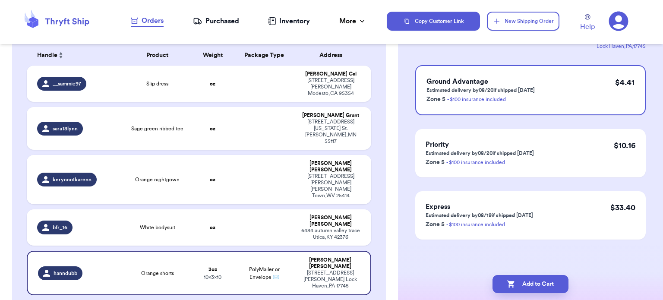
scroll to position [0, 0]
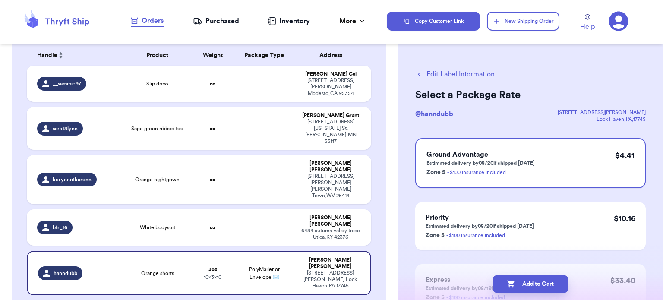
click at [526, 281] on button "Add to Cart" at bounding box center [531, 284] width 76 height 18
checkbox input "true"
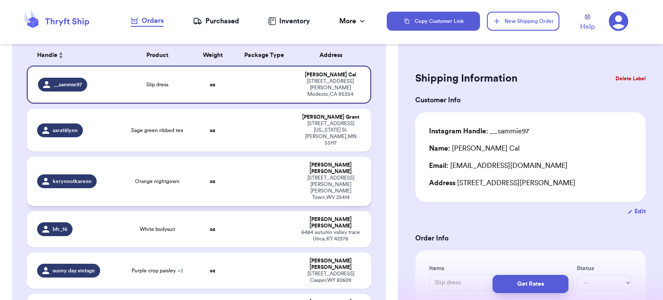
click at [254, 157] on td at bounding box center [265, 181] width 62 height 49
type input "Orange nightgown"
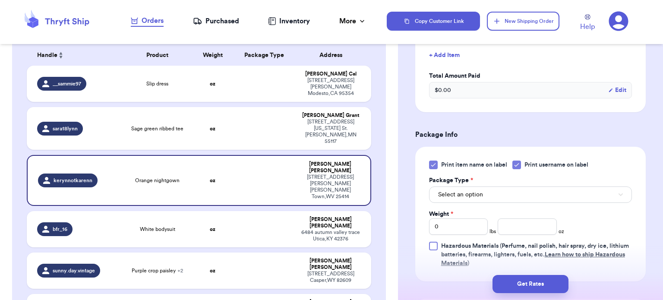
scroll to position [260, 0]
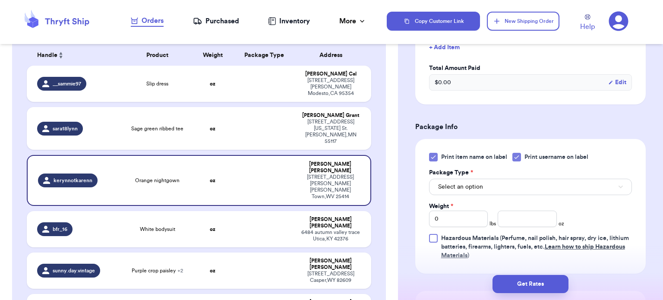
click at [434, 157] on icon at bounding box center [433, 157] width 7 height 7
click at [0, 0] on input "Print item name on label" at bounding box center [0, 0] width 0 height 0
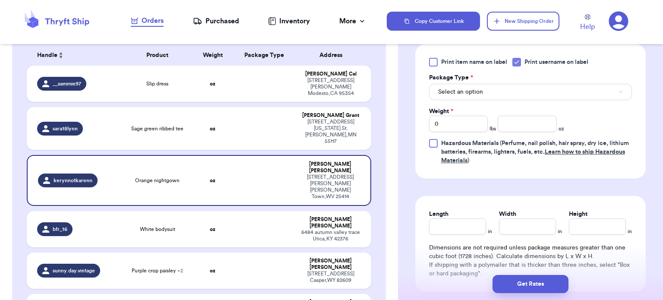
scroll to position [361, 0]
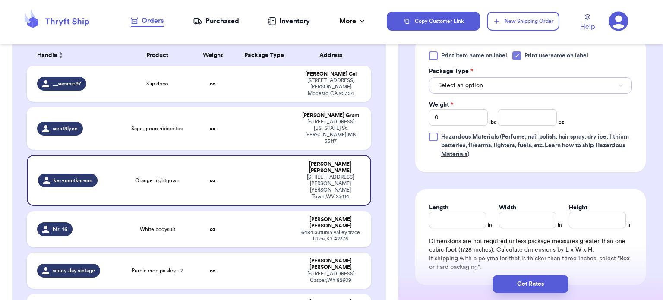
click at [511, 83] on button "Select an option" at bounding box center [530, 85] width 203 height 16
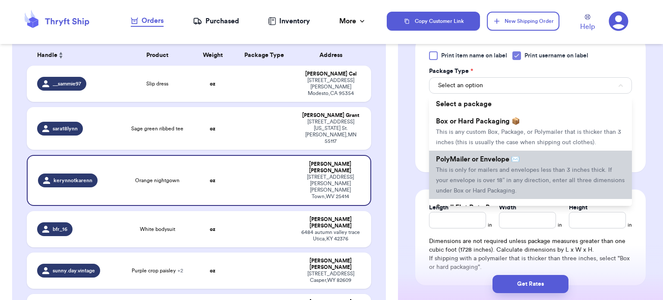
click at [520, 163] on li "PolyMailer or Envelope ✉️ This is only for mailers and envelopes less than 3 in…" at bounding box center [530, 175] width 203 height 48
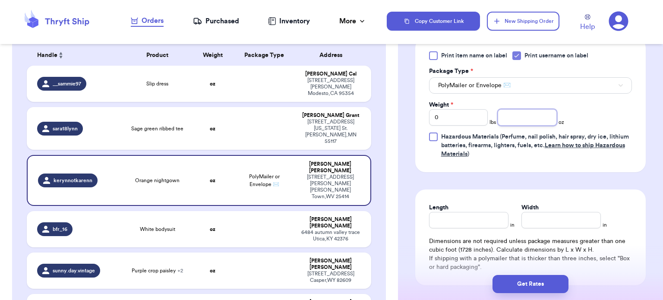
click at [517, 120] on input "number" at bounding box center [527, 117] width 59 height 16
type input "5"
click at [477, 219] on input "Length" at bounding box center [468, 220] width 79 height 16
type input "10"
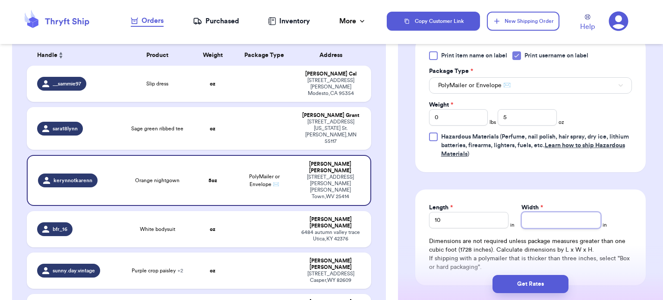
click at [566, 217] on input "Width *" at bounding box center [561, 220] width 79 height 16
type input "10"
click at [544, 280] on button "Get Rates" at bounding box center [531, 284] width 76 height 18
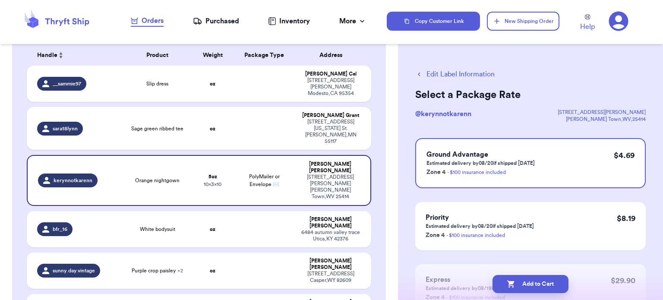
click at [544, 280] on button "Add to Cart" at bounding box center [531, 284] width 76 height 18
checkbox input "true"
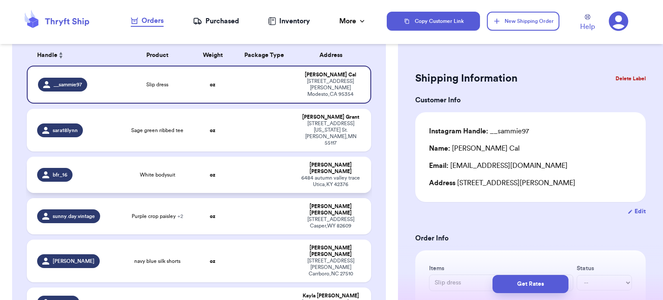
click at [235, 157] on td at bounding box center [265, 175] width 62 height 36
type input "White bodysuit"
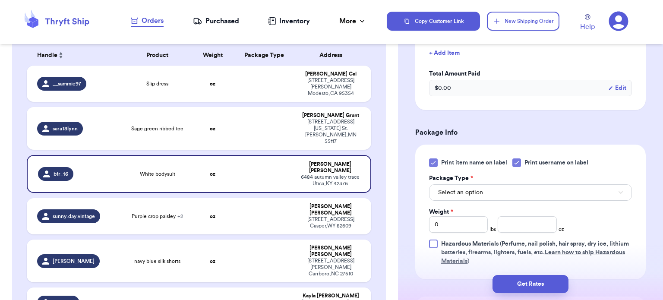
scroll to position [264, 0]
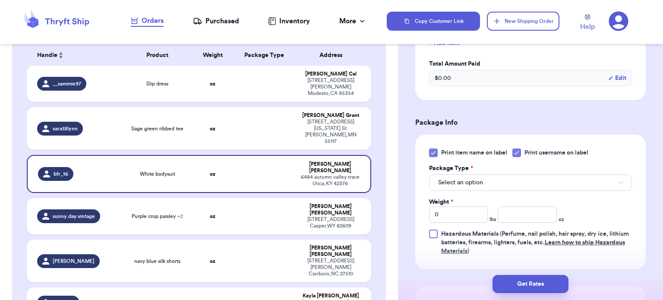
click at [432, 154] on icon at bounding box center [433, 152] width 7 height 7
click at [0, 0] on input "Print item name on label" at bounding box center [0, 0] width 0 height 0
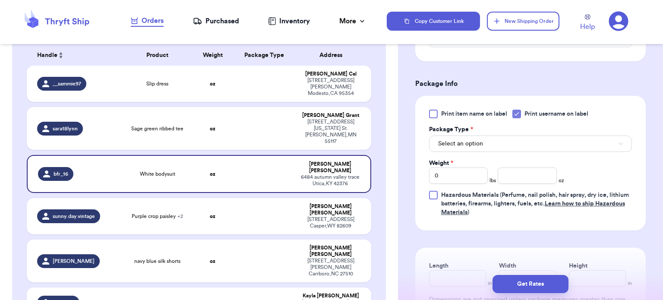
scroll to position [311, 0]
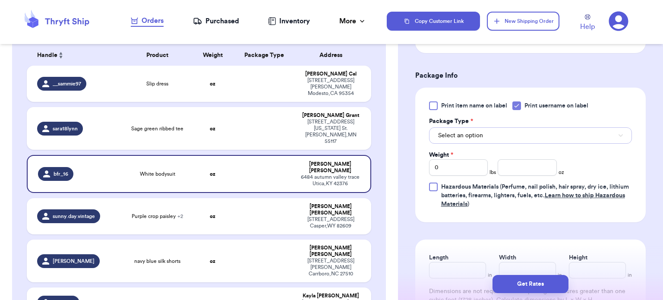
click at [541, 133] on button "Select an option" at bounding box center [530, 135] width 203 height 16
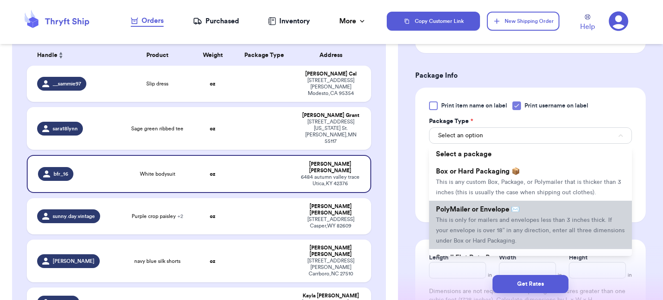
click at [518, 201] on li "PolyMailer or Envelope ✉️ This is only for mailers and envelopes less than 3 in…" at bounding box center [530, 225] width 203 height 48
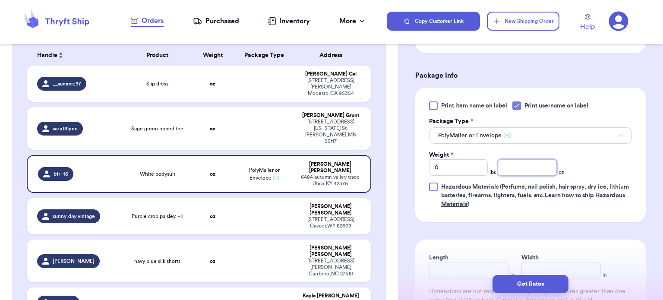
click at [531, 170] on input "number" at bounding box center [527, 167] width 59 height 16
type input "1"
click at [612, 184] on span "Hazardous Materials (Perfume, nail polish, hair spray, dry ice, lithium batteri…" at bounding box center [536, 196] width 191 height 26
click at [0, 0] on input "Hazardous Materials (Perfume, nail polish, hair spray, dry ice, lithium batteri…" at bounding box center [0, 0] width 0 height 0
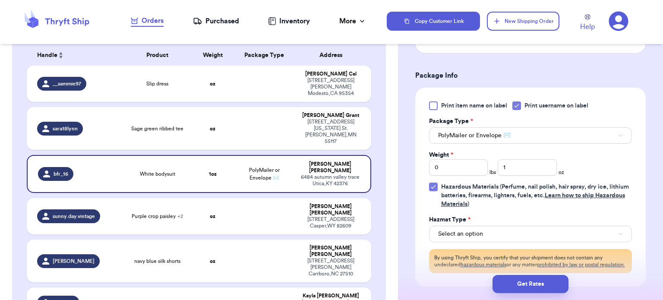
click at [439, 189] on label "Hazardous Materials (Perfume, nail polish, hair spray, dry ice, lithium batteri…" at bounding box center [530, 196] width 203 height 26
click at [0, 0] on input "Hazardous Materials (Perfume, nail polish, hair spray, dry ice, lithium batteri…" at bounding box center [0, 0] width 0 height 0
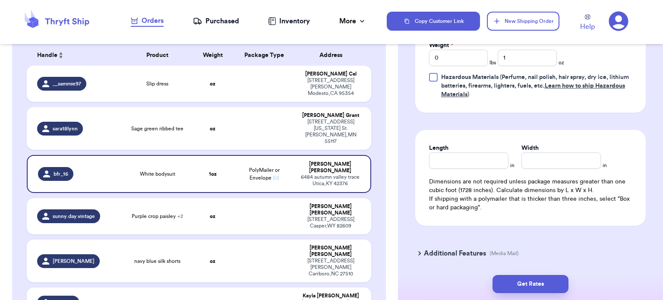
scroll to position [431, 0]
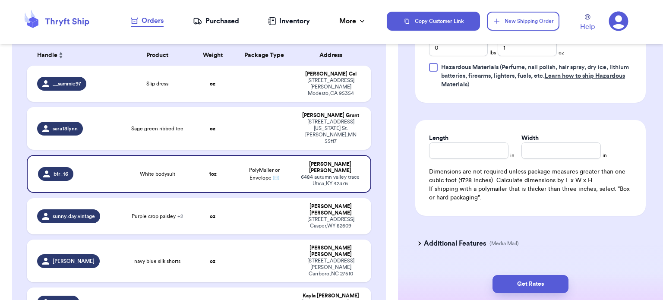
click at [433, 68] on div at bounding box center [433, 67] width 9 height 9
click at [0, 0] on input "Hazardous Materials (Perfume, nail polish, hair spray, dry ice, lithium batteri…" at bounding box center [0, 0] width 0 height 0
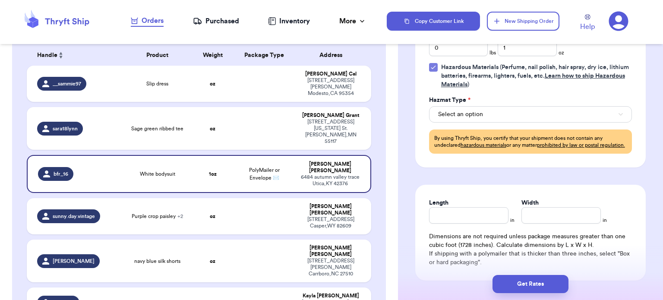
click at [433, 68] on icon at bounding box center [433, 67] width 7 height 7
click at [0, 0] on input "Hazardous Materials (Perfume, nail polish, hair spray, dry ice, lithium batteri…" at bounding box center [0, 0] width 0 height 0
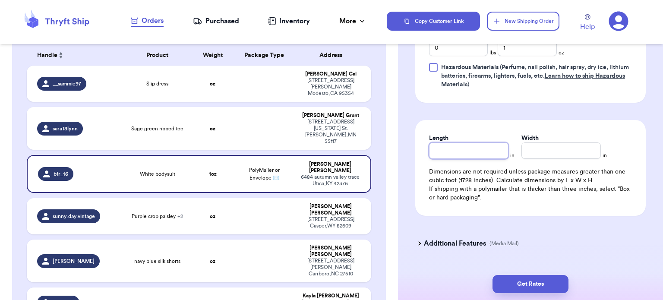
click at [479, 150] on input "Length" at bounding box center [468, 151] width 79 height 16
type input "8"
click at [561, 143] on input "Width *" at bounding box center [561, 151] width 79 height 16
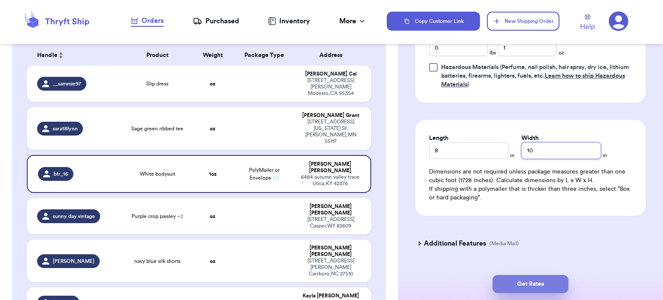
type input "10"
click at [530, 282] on button "Get Rates" at bounding box center [531, 284] width 76 height 18
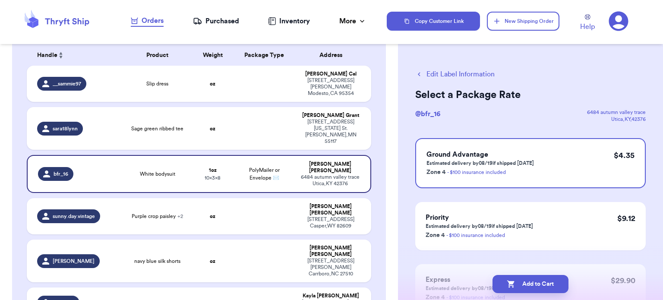
click at [530, 282] on button "Add to Cart" at bounding box center [531, 284] width 76 height 18
checkbox input "true"
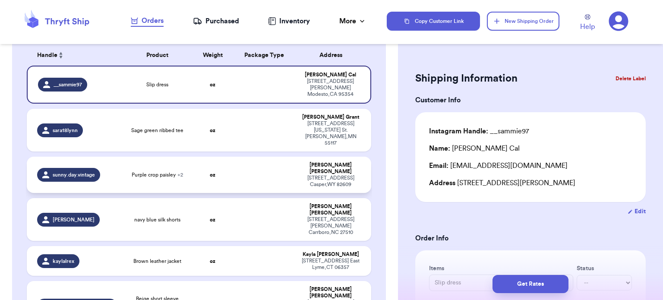
click at [246, 157] on td at bounding box center [265, 175] width 62 height 36
type input "Purple crop paisley"
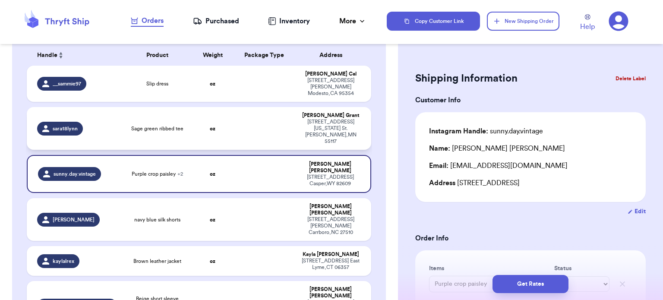
click at [245, 114] on td at bounding box center [265, 128] width 62 height 43
type input "Sage green ribbed tee"
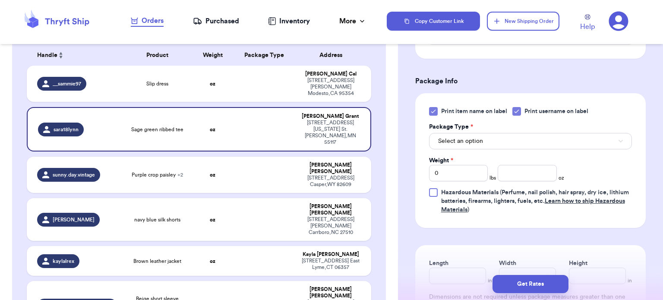
scroll to position [308, 0]
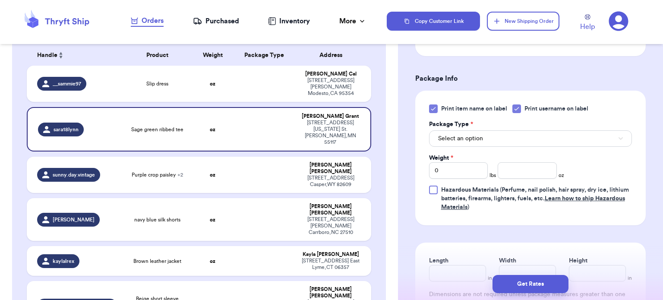
click at [431, 107] on icon at bounding box center [433, 108] width 7 height 7
click at [0, 0] on input "Print item name on label" at bounding box center [0, 0] width 0 height 0
click at [470, 138] on span "Select an option" at bounding box center [460, 138] width 45 height 9
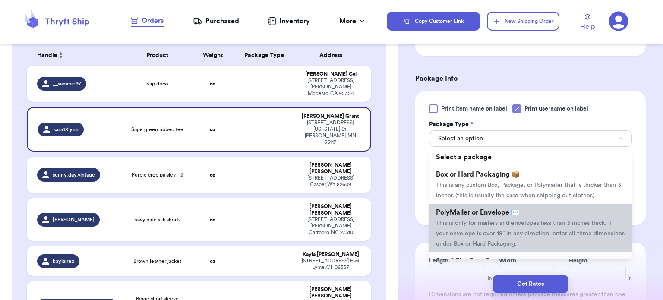
click at [472, 207] on li "PolyMailer or Envelope ✉️ This is only for mailers and envelopes less than 3 in…" at bounding box center [530, 228] width 203 height 48
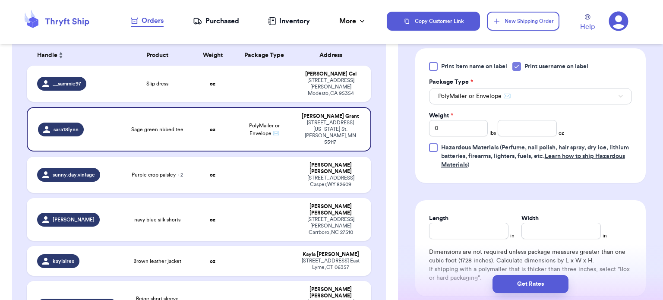
scroll to position [354, 0]
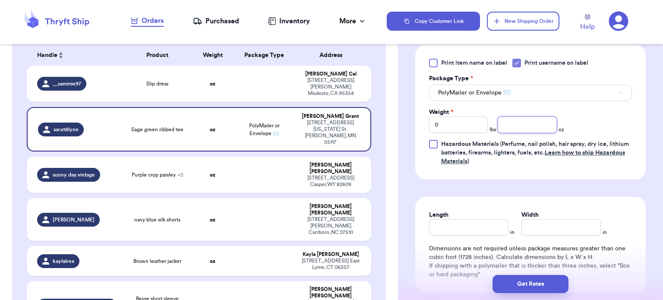
click at [538, 126] on input "number" at bounding box center [527, 125] width 59 height 16
type input "3"
click at [485, 228] on input "Length" at bounding box center [468, 227] width 79 height 16
type input "10"
click at [560, 228] on input "Width *" at bounding box center [561, 227] width 79 height 16
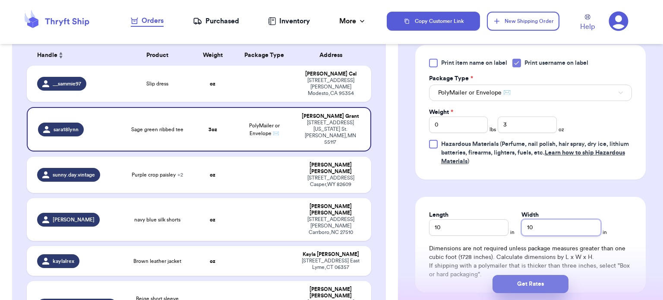
type input "10"
click at [547, 278] on button "Get Rates" at bounding box center [531, 284] width 76 height 18
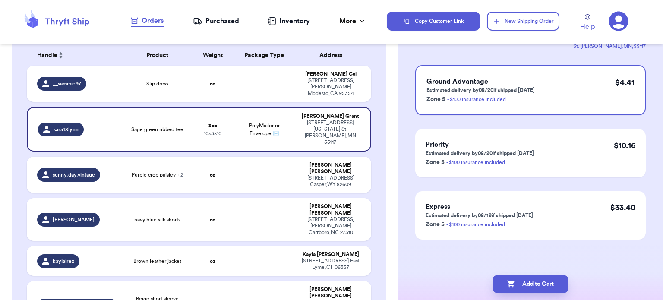
scroll to position [0, 0]
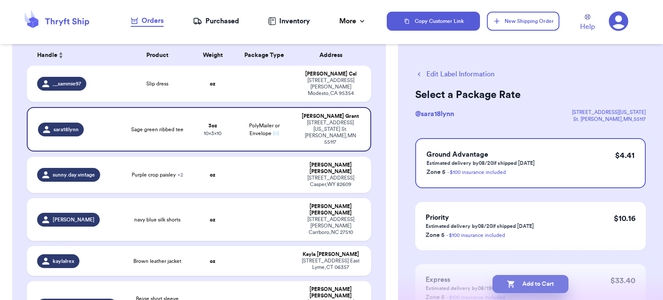
click at [549, 285] on button "Add to Cart" at bounding box center [531, 284] width 76 height 18
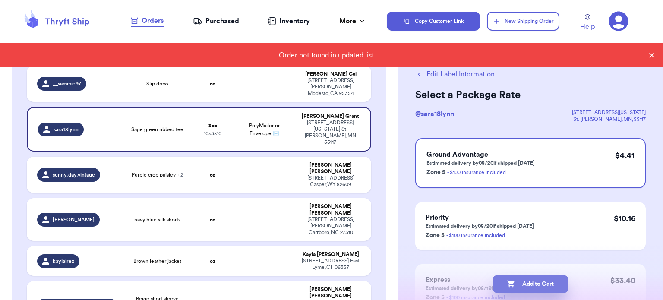
click at [543, 281] on button "Add to Cart" at bounding box center [531, 284] width 76 height 18
checkbox input "true"
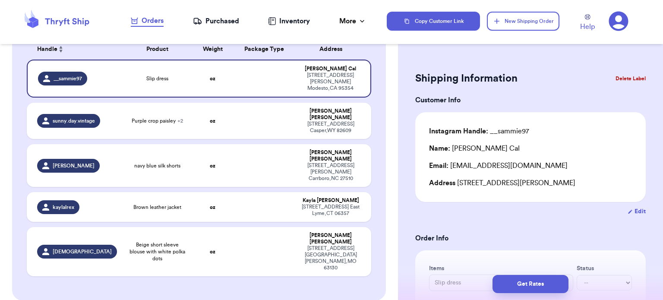
scroll to position [70, 0]
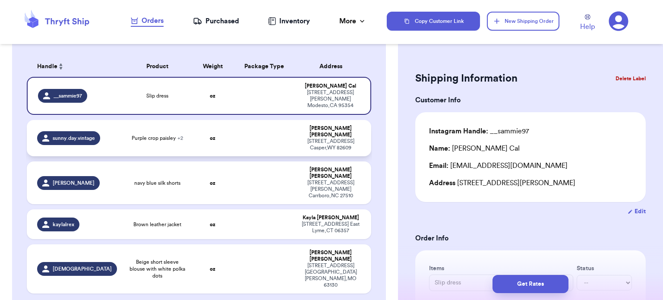
click at [250, 129] on td at bounding box center [265, 138] width 62 height 36
type input "Purple crop paisley"
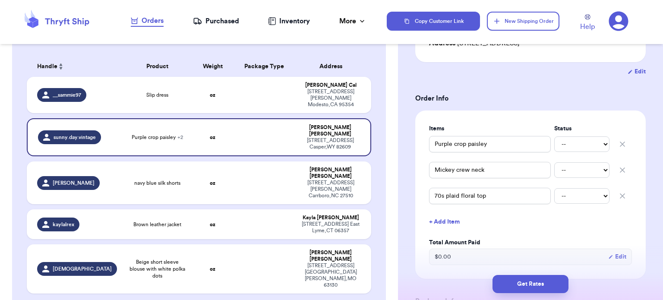
scroll to position [141, 0]
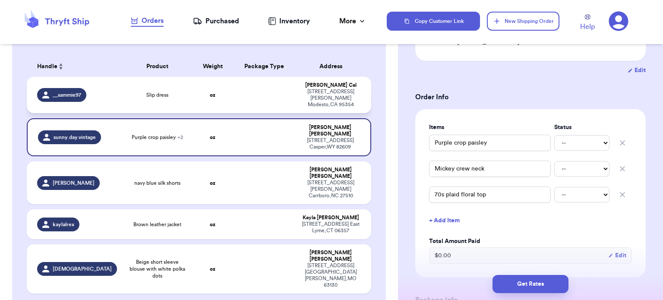
click at [234, 91] on td at bounding box center [265, 95] width 62 height 36
type input "Slip dress"
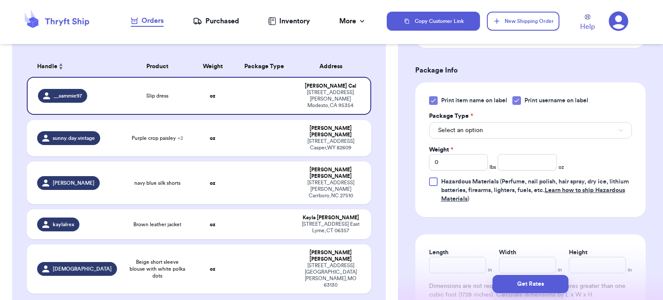
scroll to position [319, 0]
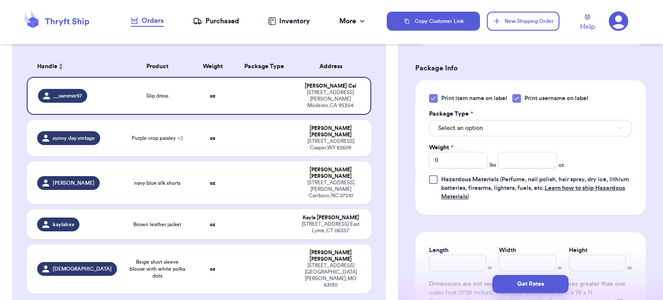
click at [432, 99] on icon at bounding box center [433, 98] width 4 height 3
click at [0, 0] on input "Print item name on label" at bounding box center [0, 0] width 0 height 0
click at [484, 133] on button "Select an option" at bounding box center [530, 128] width 203 height 16
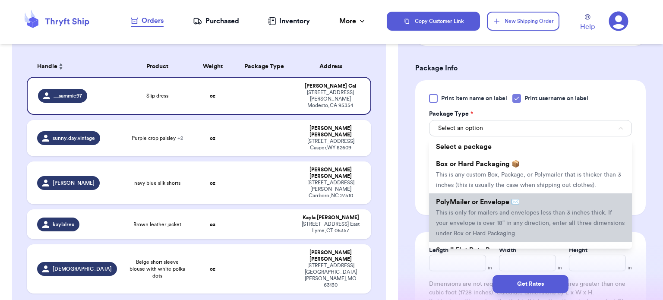
click at [503, 214] on span "This is only for mailers and envelopes less than 3 inches thick. If your envelo…" at bounding box center [530, 223] width 189 height 27
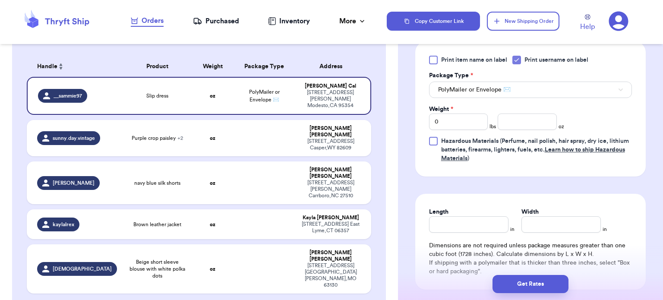
scroll to position [364, 0]
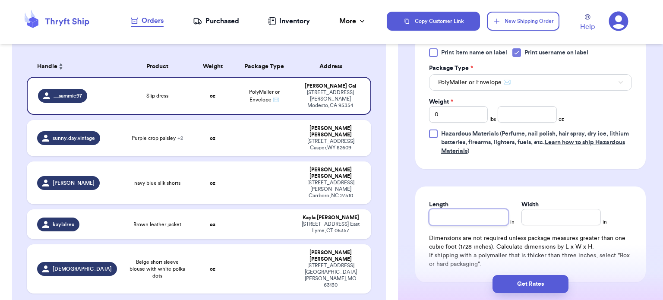
click at [487, 214] on input "Length" at bounding box center [468, 217] width 79 height 16
type input "1"
type input "10"
click at [560, 210] on input "Width *" at bounding box center [561, 217] width 79 height 16
type input "1"
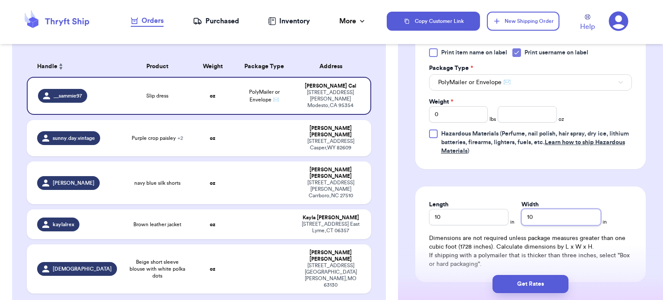
type input "10"
click at [515, 112] on input "number" at bounding box center [527, 114] width 59 height 16
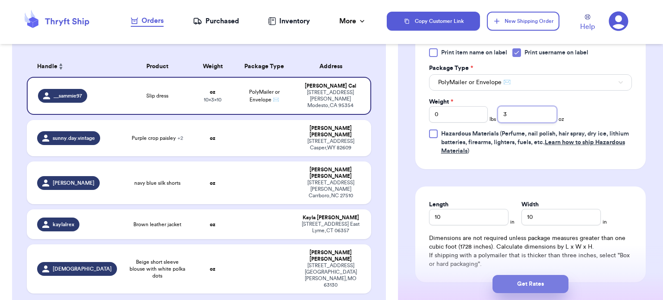
type input "3"
click at [544, 286] on button "Get Rates" at bounding box center [531, 284] width 76 height 18
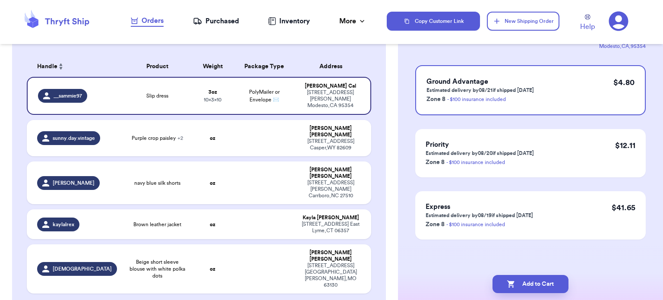
scroll to position [0, 0]
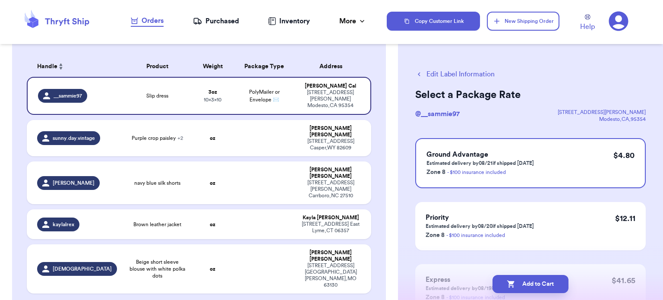
click at [544, 286] on button "Add to Cart" at bounding box center [531, 284] width 76 height 18
checkbox input "true"
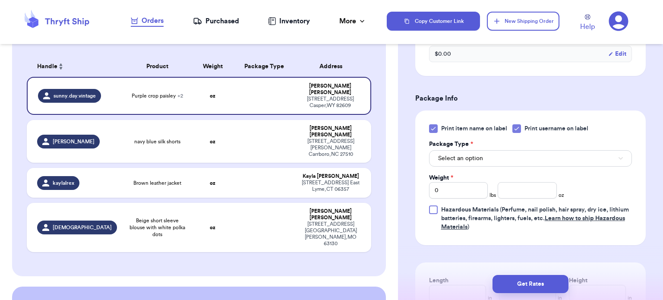
scroll to position [364, 0]
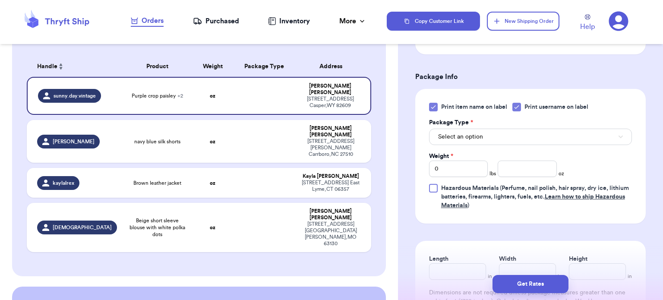
click at [430, 104] on icon at bounding box center [433, 107] width 7 height 7
click at [0, 0] on input "Print item name on label" at bounding box center [0, 0] width 0 height 0
click at [525, 152] on div "Weight * 0 lbs oz" at bounding box center [497, 164] width 136 height 25
click at [524, 139] on button "Select an option" at bounding box center [530, 137] width 203 height 16
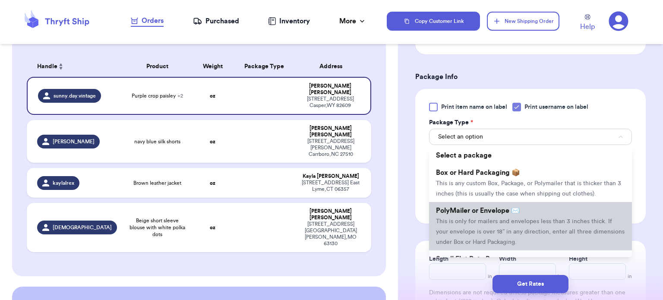
click at [497, 217] on li "PolyMailer or Envelope ✉️ This is only for mailers and envelopes less than 3 in…" at bounding box center [530, 226] width 203 height 48
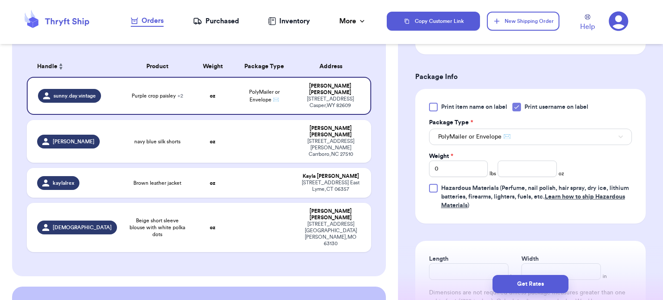
click at [489, 168] on div "Weight * 0 lbs oz" at bounding box center [497, 164] width 136 height 25
click at [478, 165] on input "0" at bounding box center [458, 169] width 59 height 16
type input "1"
click at [541, 167] on input "number" at bounding box center [527, 169] width 59 height 16
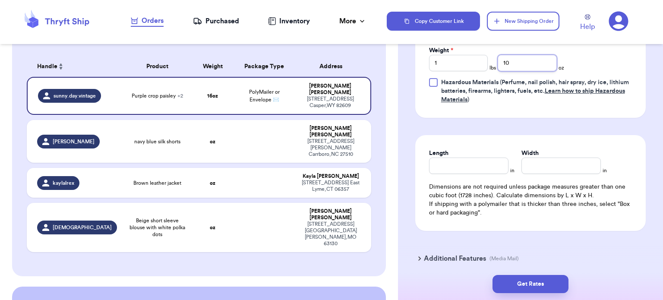
scroll to position [472, 0]
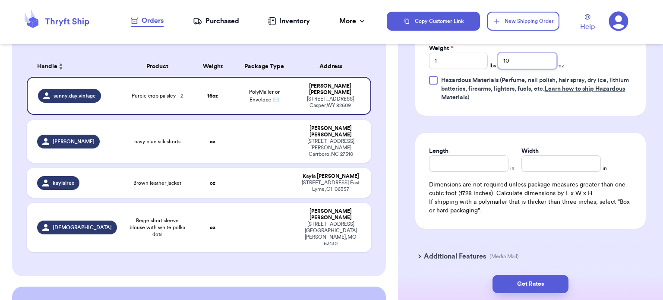
type input "10"
click at [479, 158] on input "Length" at bounding box center [468, 163] width 79 height 16
type input "14"
click at [539, 159] on input "Width *" at bounding box center [561, 163] width 79 height 16
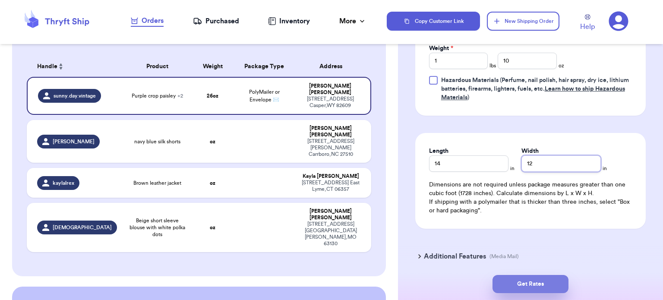
type input "12"
click at [546, 279] on button "Get Rates" at bounding box center [531, 284] width 76 height 18
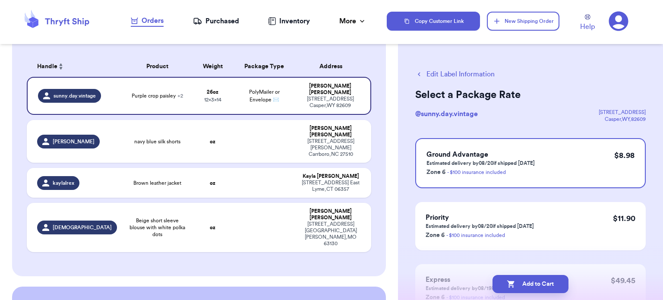
click at [546, 279] on button "Add to Cart" at bounding box center [531, 284] width 76 height 18
checkbox input "true"
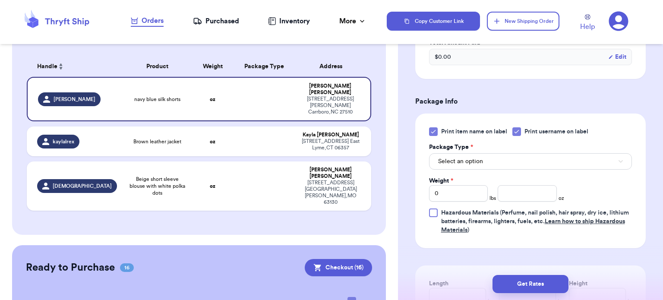
scroll to position [302, 0]
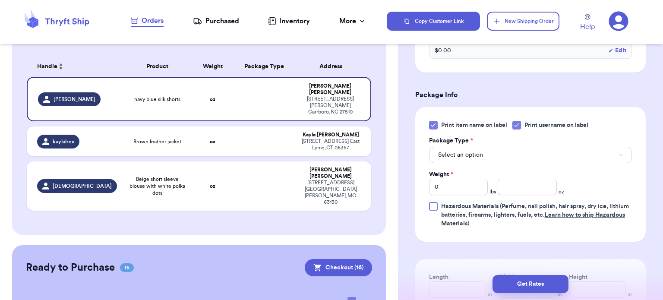
click at [432, 122] on icon at bounding box center [433, 125] width 7 height 7
click at [0, 0] on input "Print item name on label" at bounding box center [0, 0] width 0 height 0
click at [509, 151] on button "Select an option" at bounding box center [530, 155] width 203 height 16
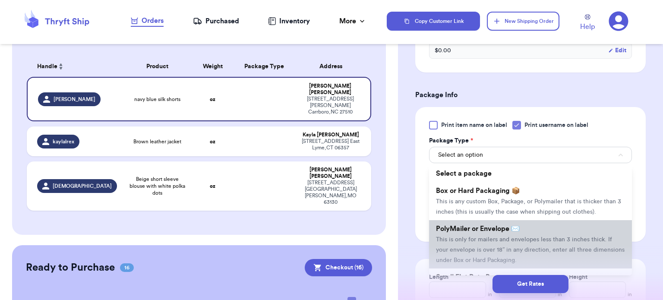
click at [525, 237] on span "This is only for mailers and envelopes less than 3 inches thick. If your envelo…" at bounding box center [530, 250] width 189 height 27
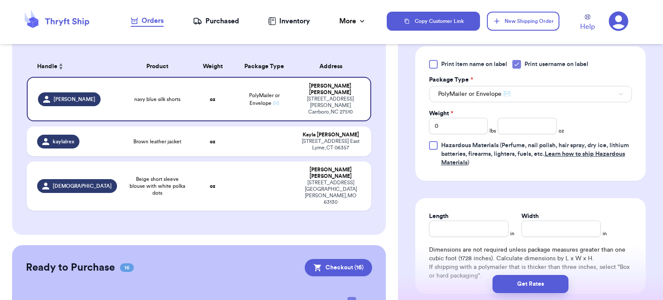
scroll to position [373, 0]
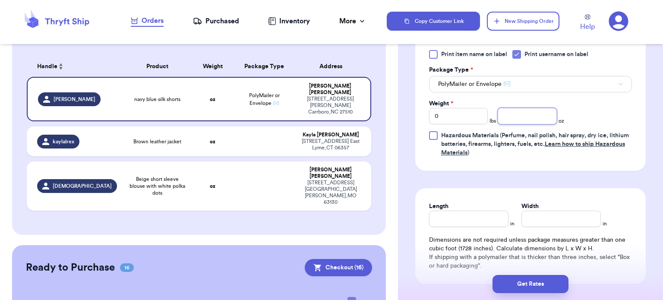
click at [520, 108] on input "number" at bounding box center [527, 116] width 59 height 16
type input "5"
click at [449, 211] on input "Length" at bounding box center [468, 219] width 79 height 16
type input "10"
click at [548, 211] on input "Width *" at bounding box center [561, 219] width 79 height 16
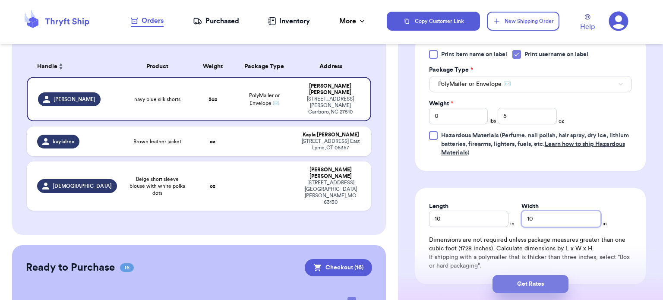
type input "10"
click at [536, 286] on button "Get Rates" at bounding box center [531, 284] width 76 height 18
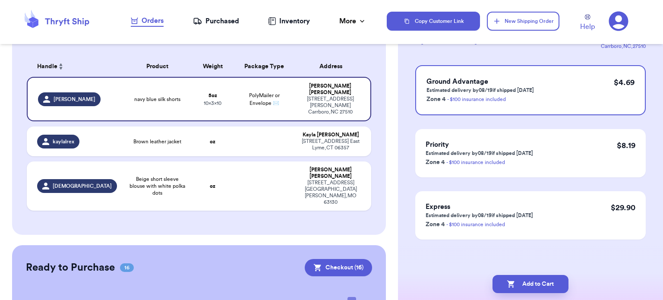
scroll to position [0, 0]
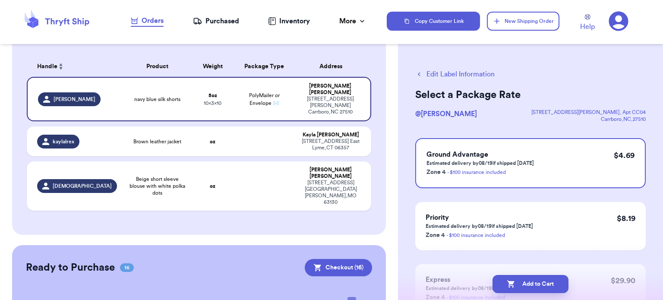
click at [536, 286] on button "Add to Cart" at bounding box center [531, 284] width 76 height 18
checkbox input "true"
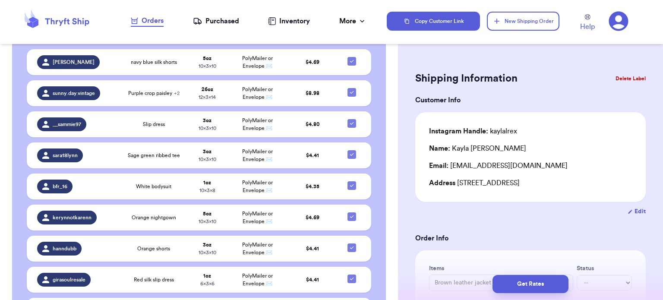
scroll to position [289, 0]
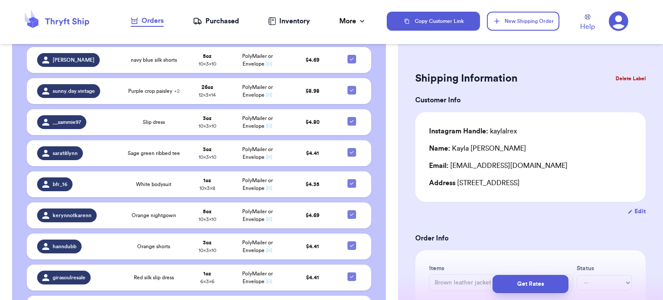
drag, startPoint x: 399, startPoint y: 134, endPoint x: 398, endPoint y: 124, distance: 10.4
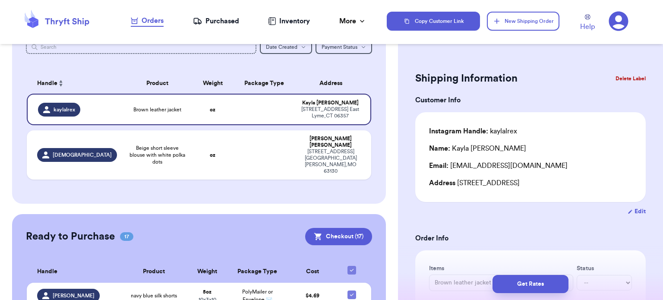
scroll to position [52, 0]
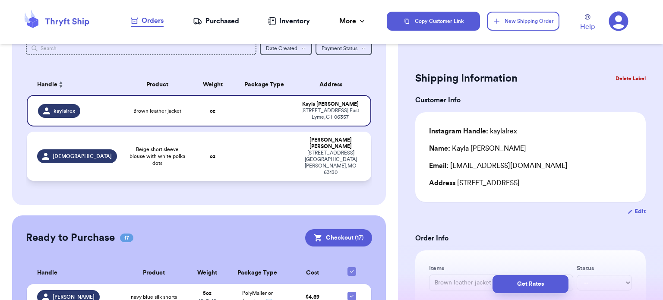
click at [240, 148] on td at bounding box center [265, 156] width 62 height 49
type input "Beige short sleeve blouse with white polka dots"
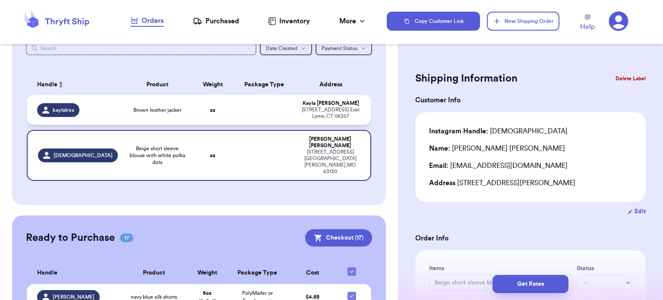
click at [244, 107] on td at bounding box center [265, 110] width 62 height 30
type input "Brown leather jacket"
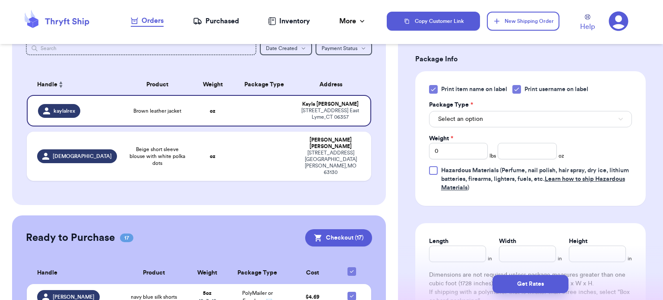
scroll to position [329, 0]
click at [431, 89] on icon at bounding box center [433, 88] width 7 height 7
click at [0, 0] on input "Print item name on label" at bounding box center [0, 0] width 0 height 0
click at [448, 148] on input "0" at bounding box center [458, 150] width 59 height 16
type input "3"
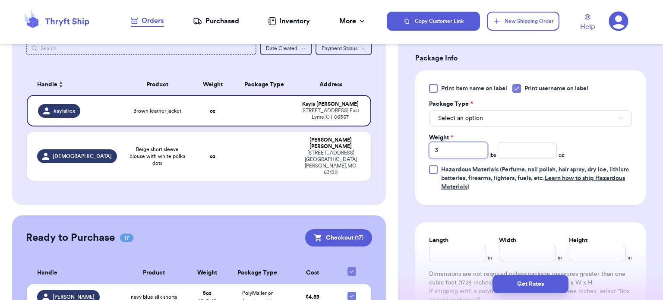
type input "3"
click at [520, 151] on input "number" at bounding box center [527, 150] width 59 height 16
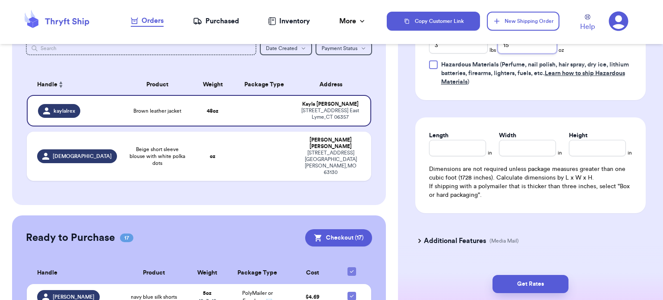
scroll to position [438, 0]
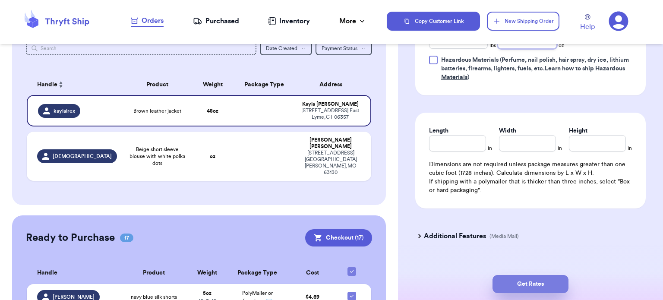
type input "15"
click at [543, 285] on button "Get Rates" at bounding box center [531, 284] width 76 height 18
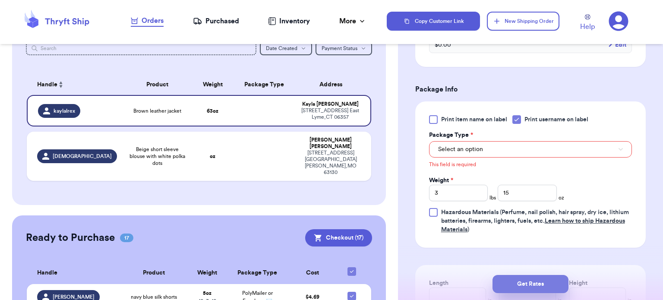
scroll to position [297, 0]
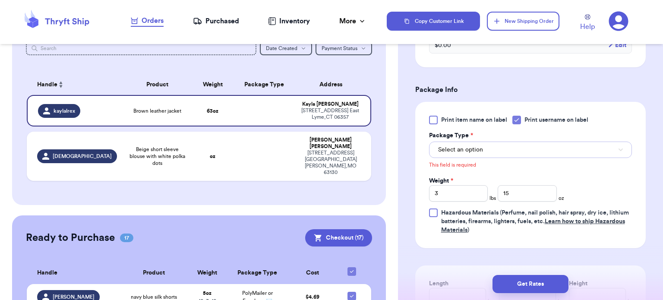
click at [592, 143] on button "Select an option" at bounding box center [530, 150] width 203 height 16
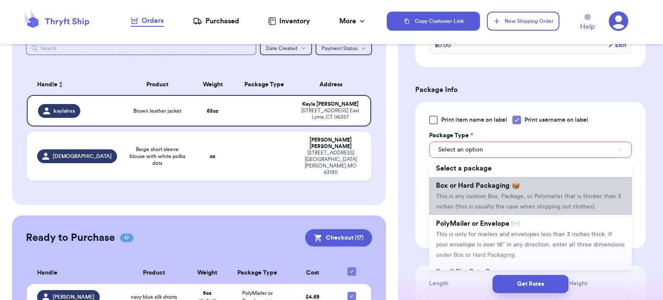
click at [556, 188] on li "Box or Hard Packaging 📦 This is any custom Box, Package, or Polymailer that is …" at bounding box center [530, 196] width 203 height 38
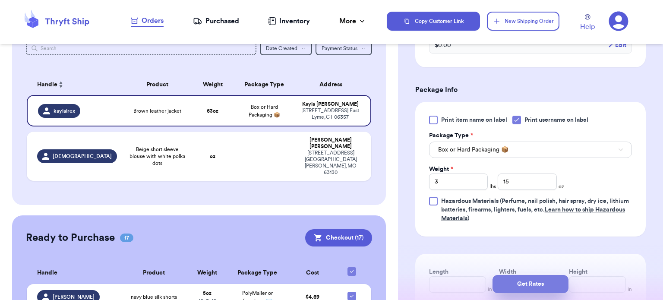
click at [530, 281] on button "Get Rates" at bounding box center [531, 284] width 76 height 18
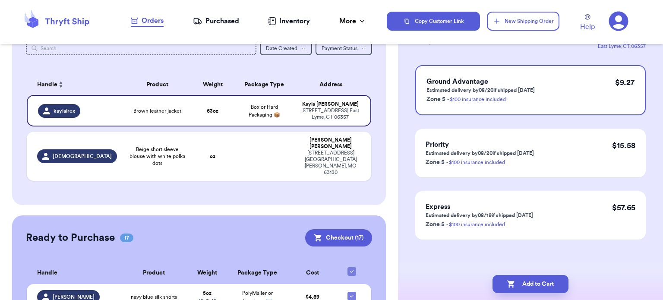
scroll to position [0, 0]
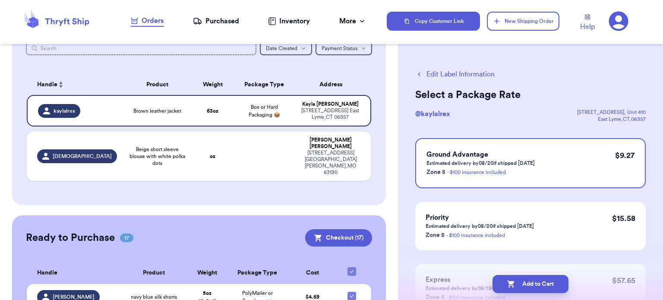
click at [530, 281] on button "Add to Cart" at bounding box center [531, 284] width 76 height 18
